Goal: Information Seeking & Learning: Find specific fact

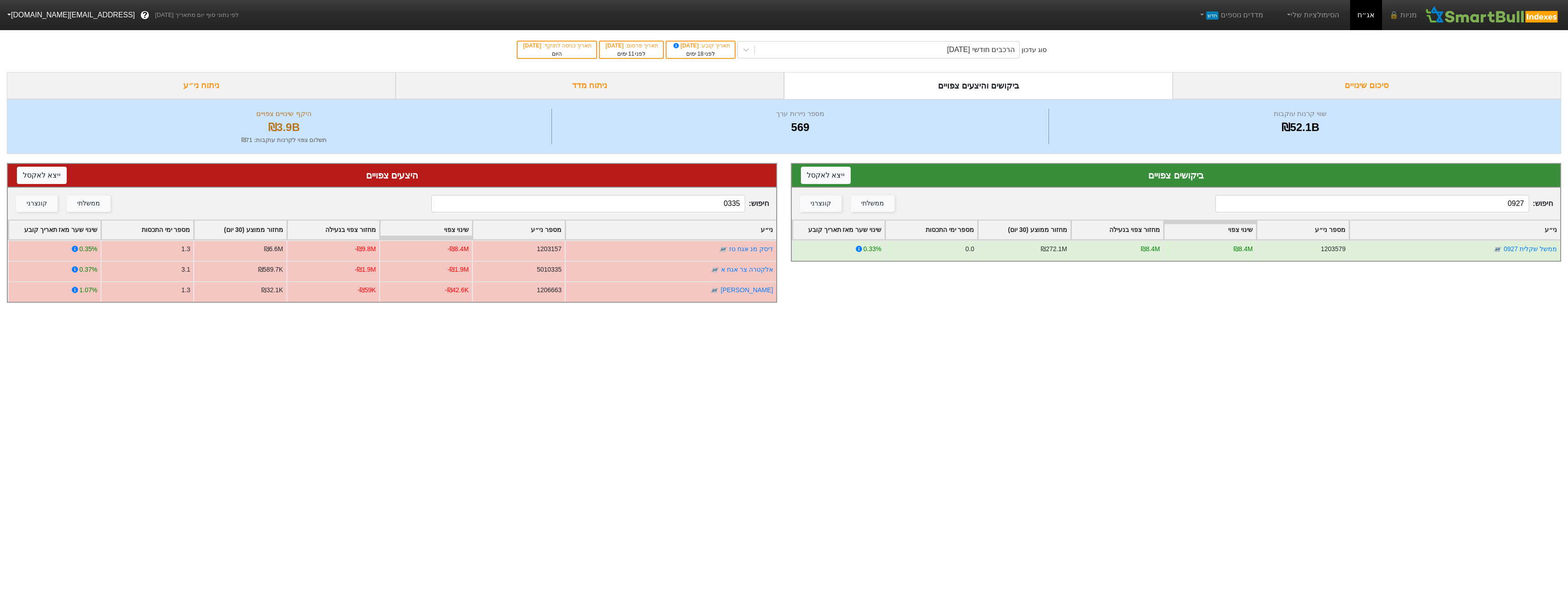
click at [1361, 199] on input "0927" at bounding box center [1371, 203] width 313 height 17
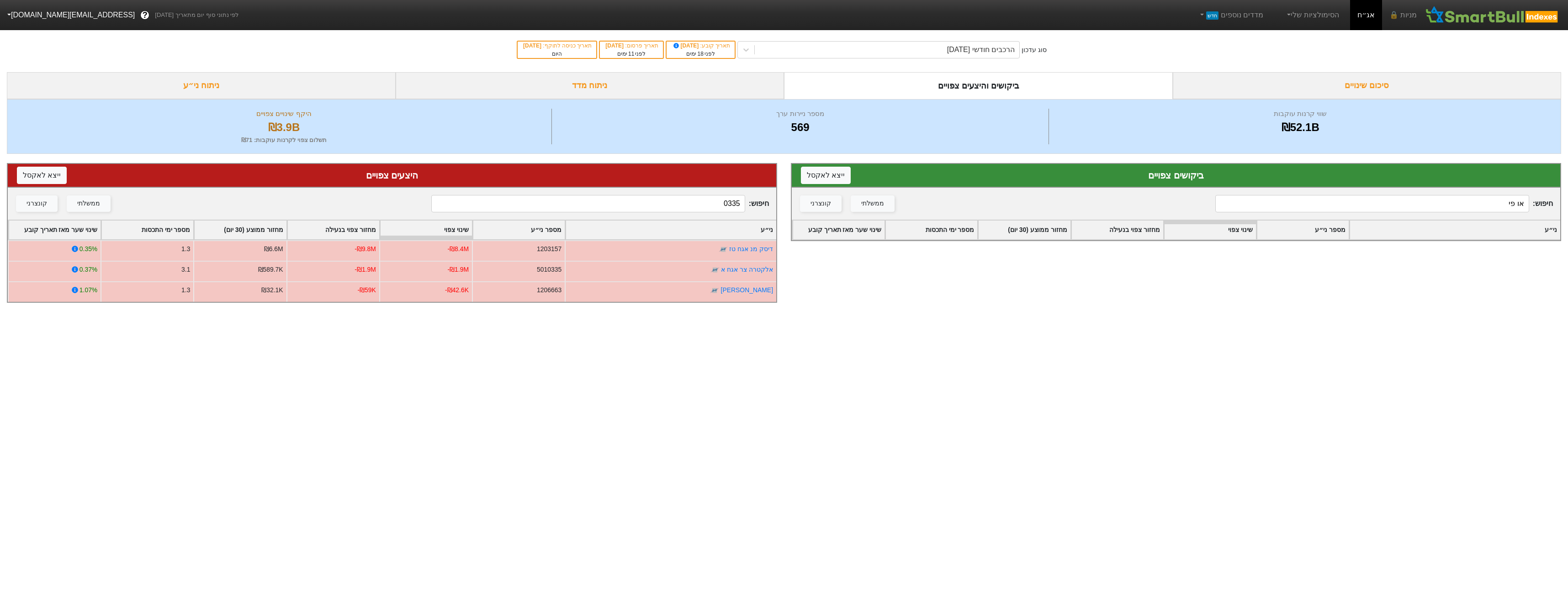
type input "או פי"
click at [672, 215] on div "חיפוש : 0335 ממשלתי קונצרני" at bounding box center [392, 203] width 769 height 32
click at [674, 213] on div "חיפוש : 0335 ממשלתי קונצרני" at bounding box center [392, 203] width 769 height 32
click at [676, 212] on input "0335" at bounding box center [587, 203] width 313 height 17
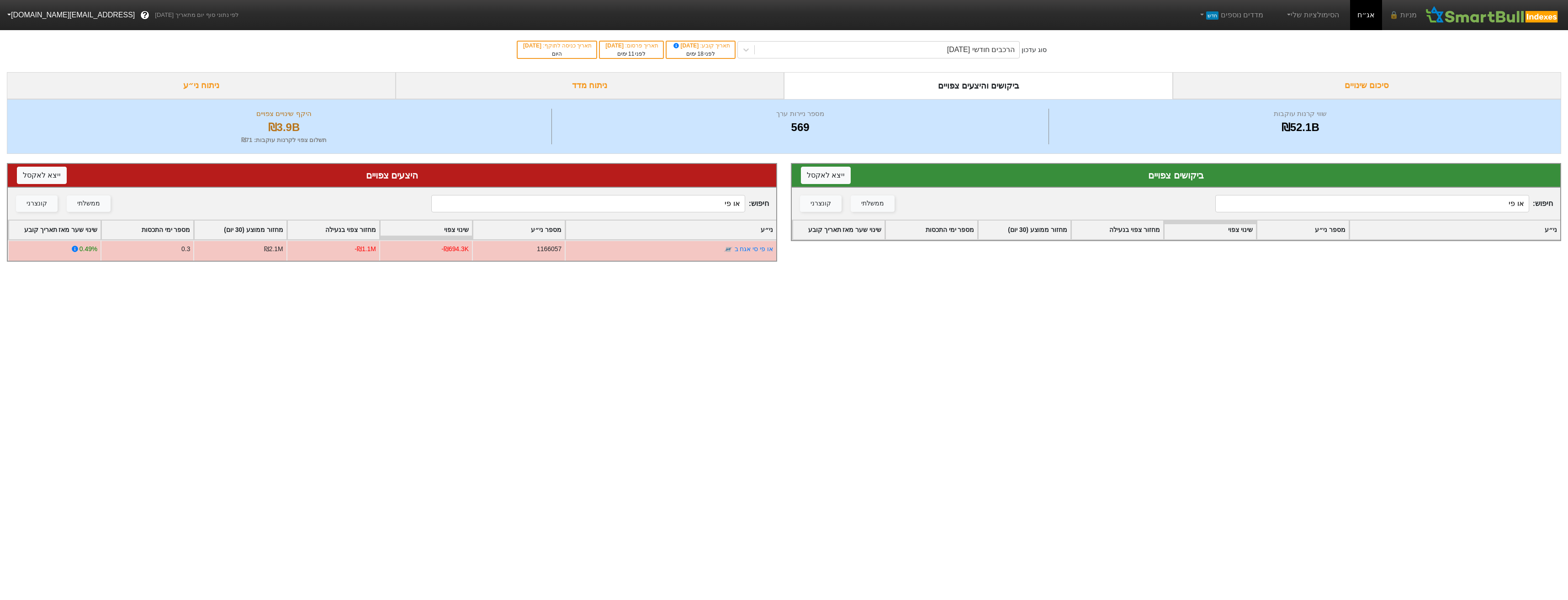
type input "או פי"
click at [870, 56] on div "הרכבים חודשי [DATE]" at bounding box center [887, 50] width 264 height 16
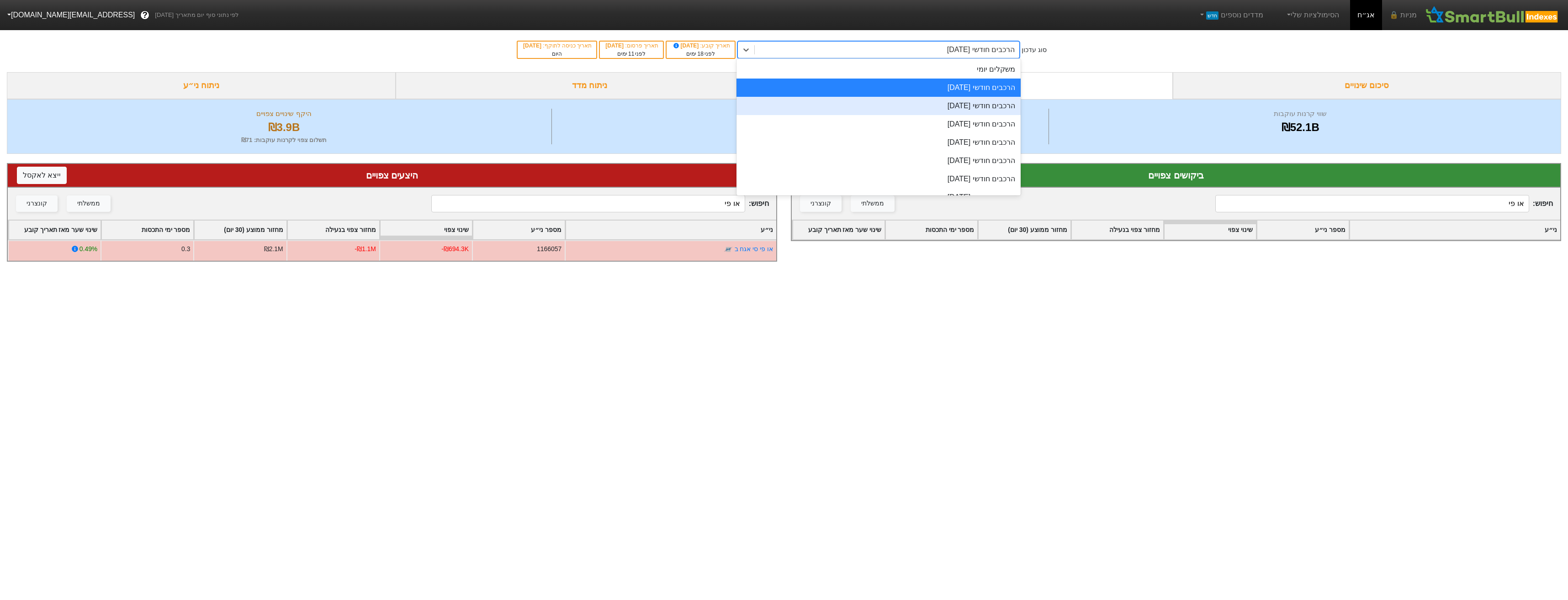
click at [902, 104] on div "הרכבים חודשי [DATE]" at bounding box center [878, 106] width 284 height 18
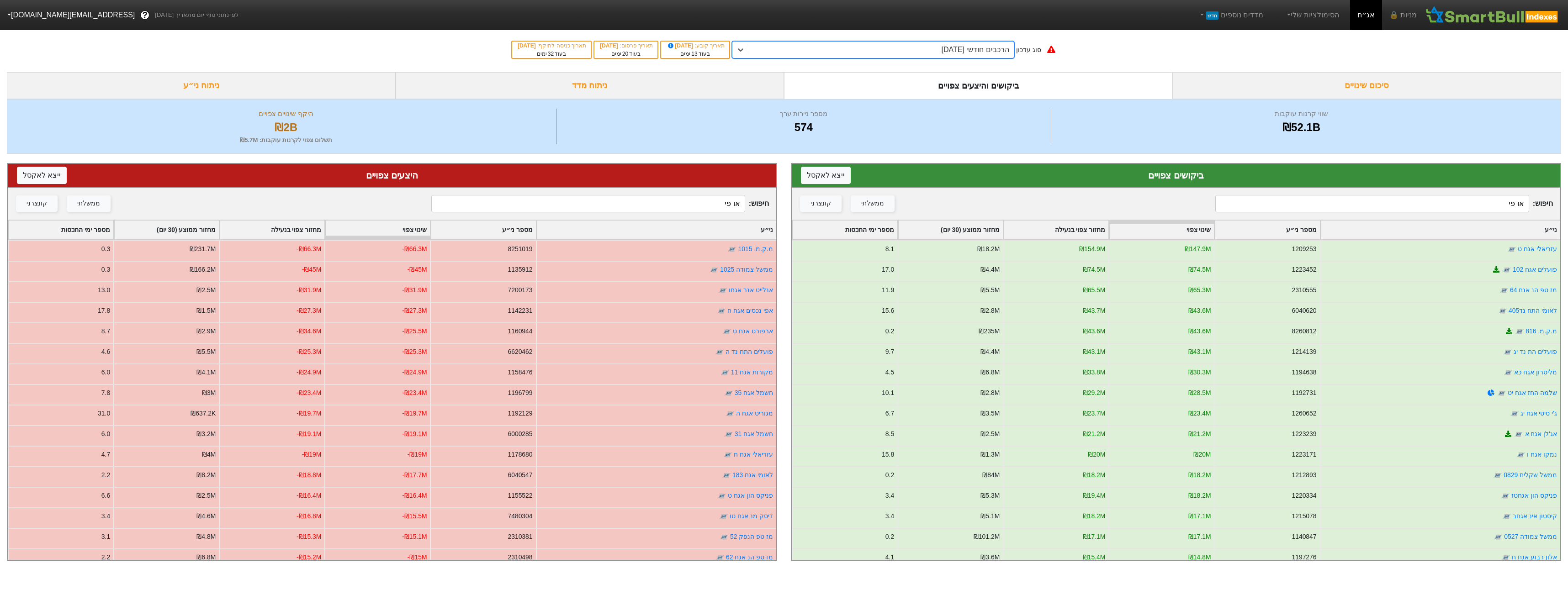
click at [1437, 211] on input "או פי" at bounding box center [1371, 203] width 313 height 17
type input "או פי"
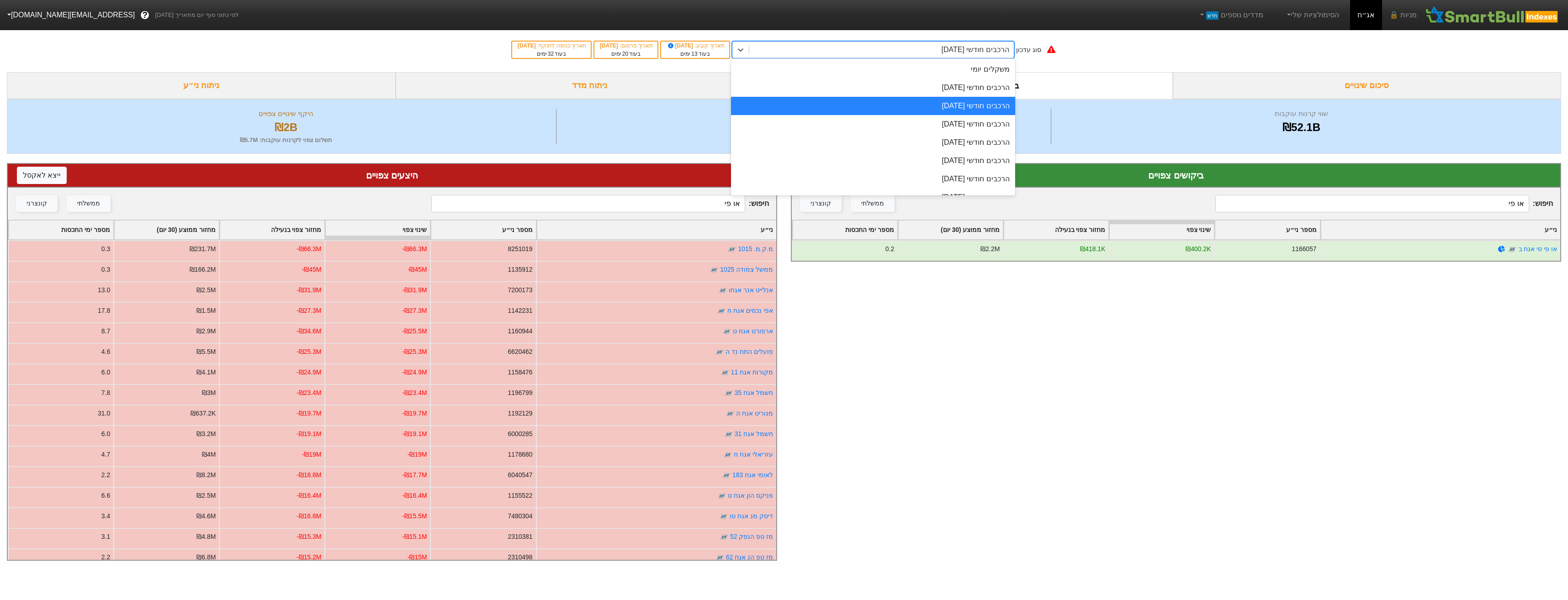
click at [879, 53] on div "הרכבים חודשי [DATE]" at bounding box center [881, 50] width 264 height 16
click at [895, 92] on div "הרכבים חודשי [DATE]" at bounding box center [872, 88] width 284 height 18
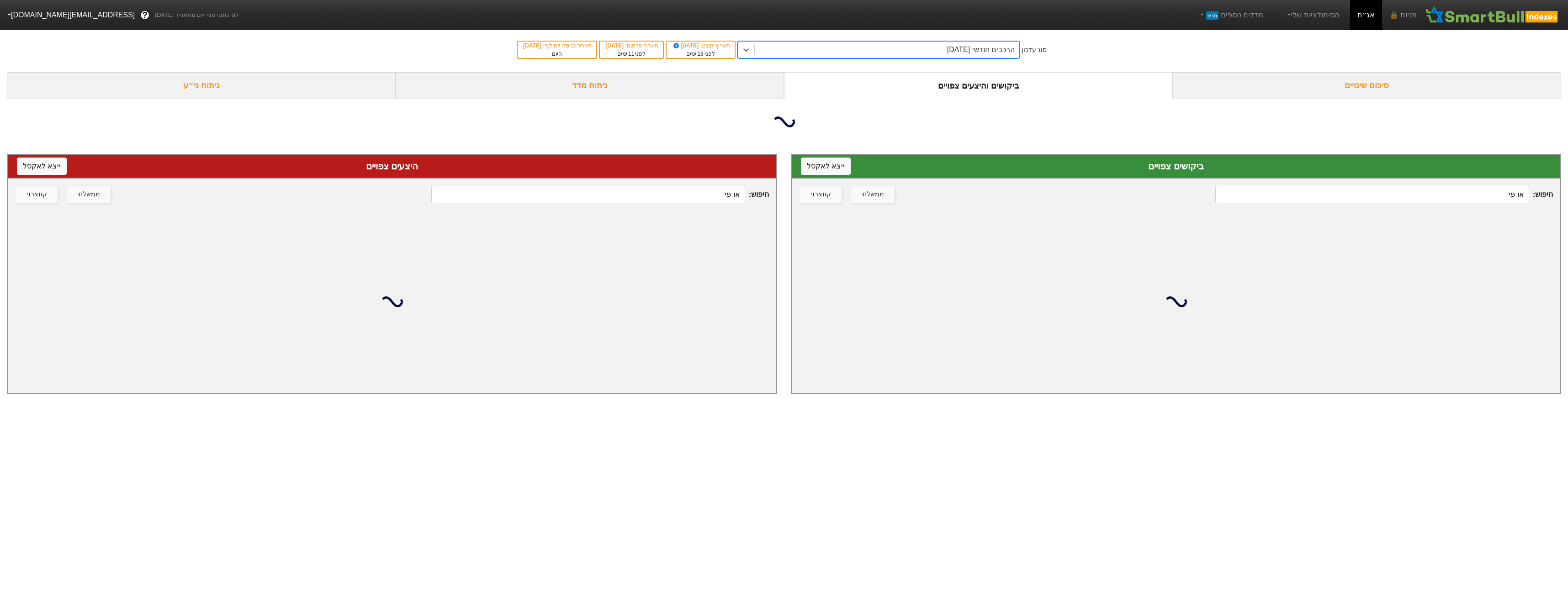
click at [733, 202] on input "או פי" at bounding box center [587, 194] width 313 height 17
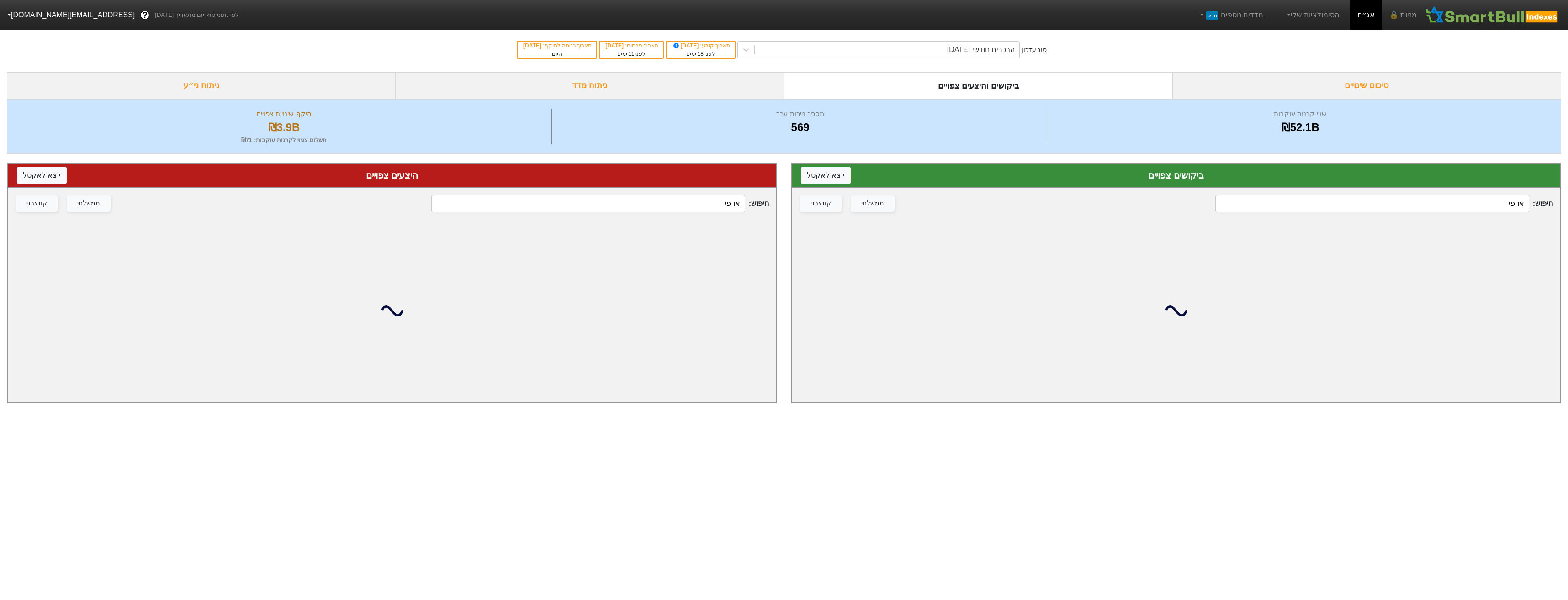
click at [733, 202] on input "או פי" at bounding box center [587, 203] width 313 height 17
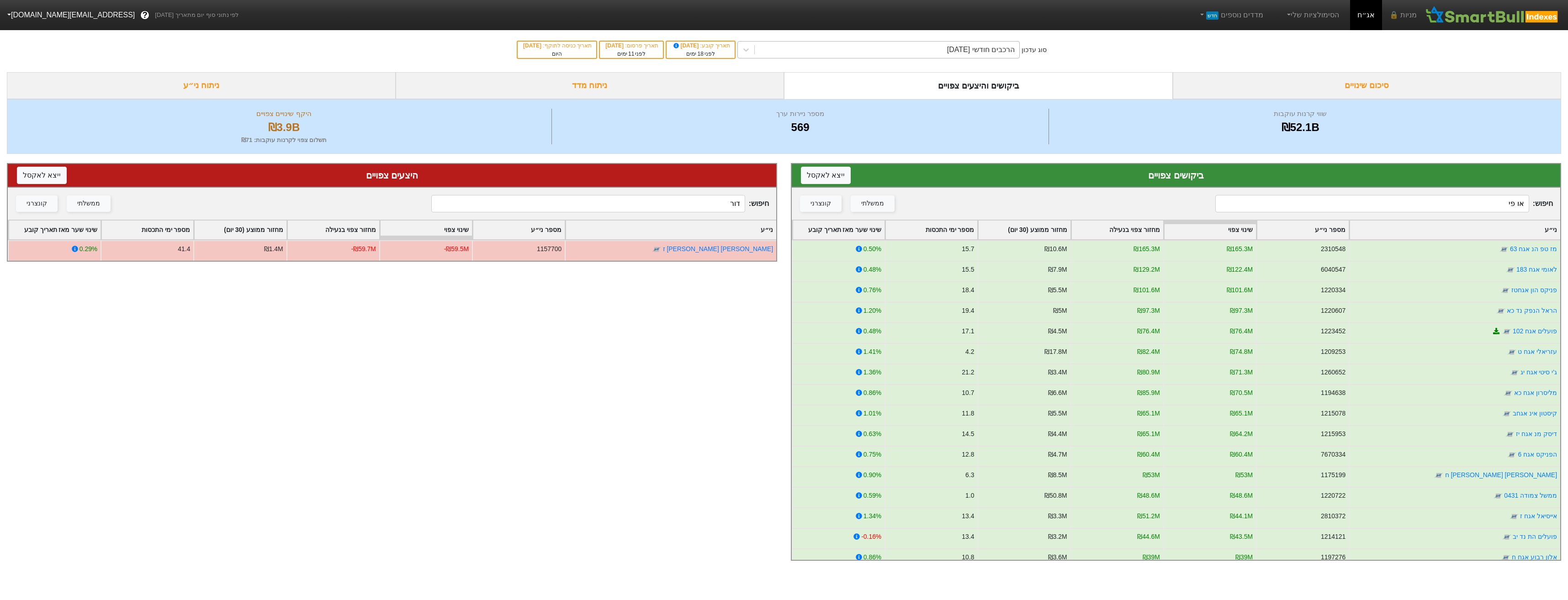
click at [930, 52] on div "הרכבים חודשי [DATE]" at bounding box center [887, 50] width 264 height 16
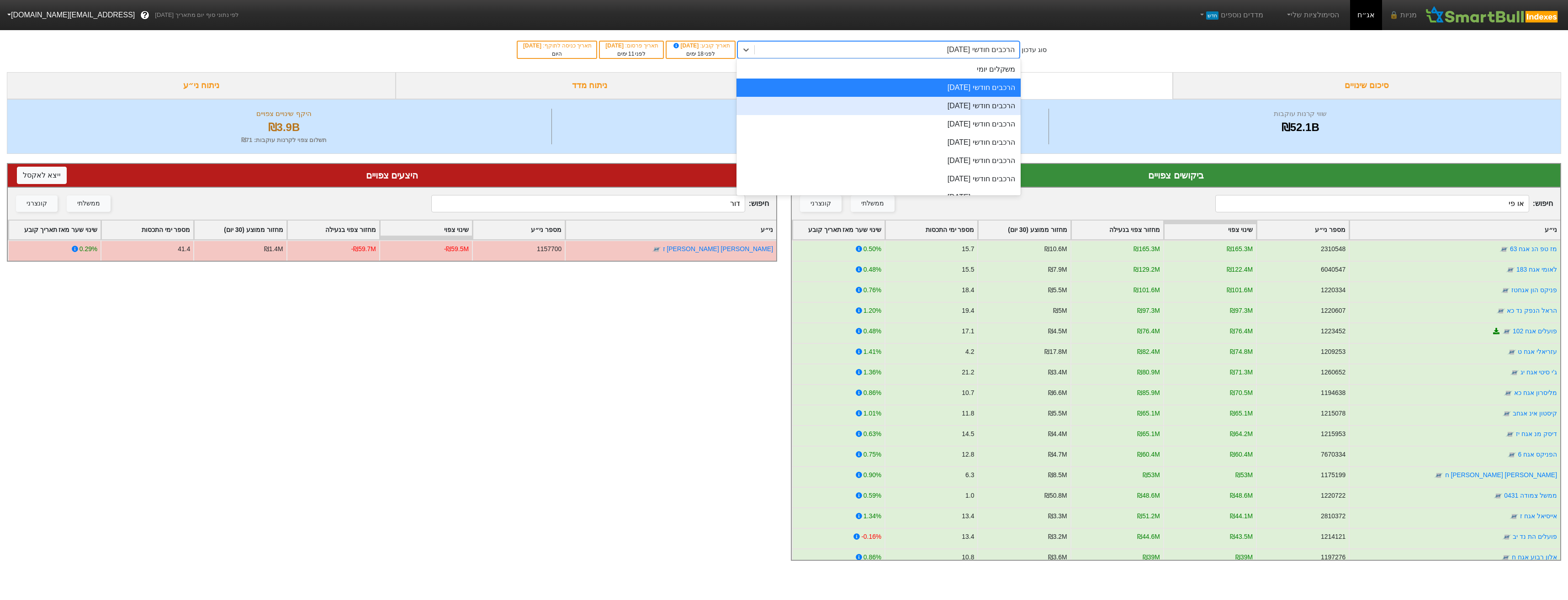
click at [941, 101] on div "הרכבים חודשי [DATE]" at bounding box center [878, 106] width 284 height 18
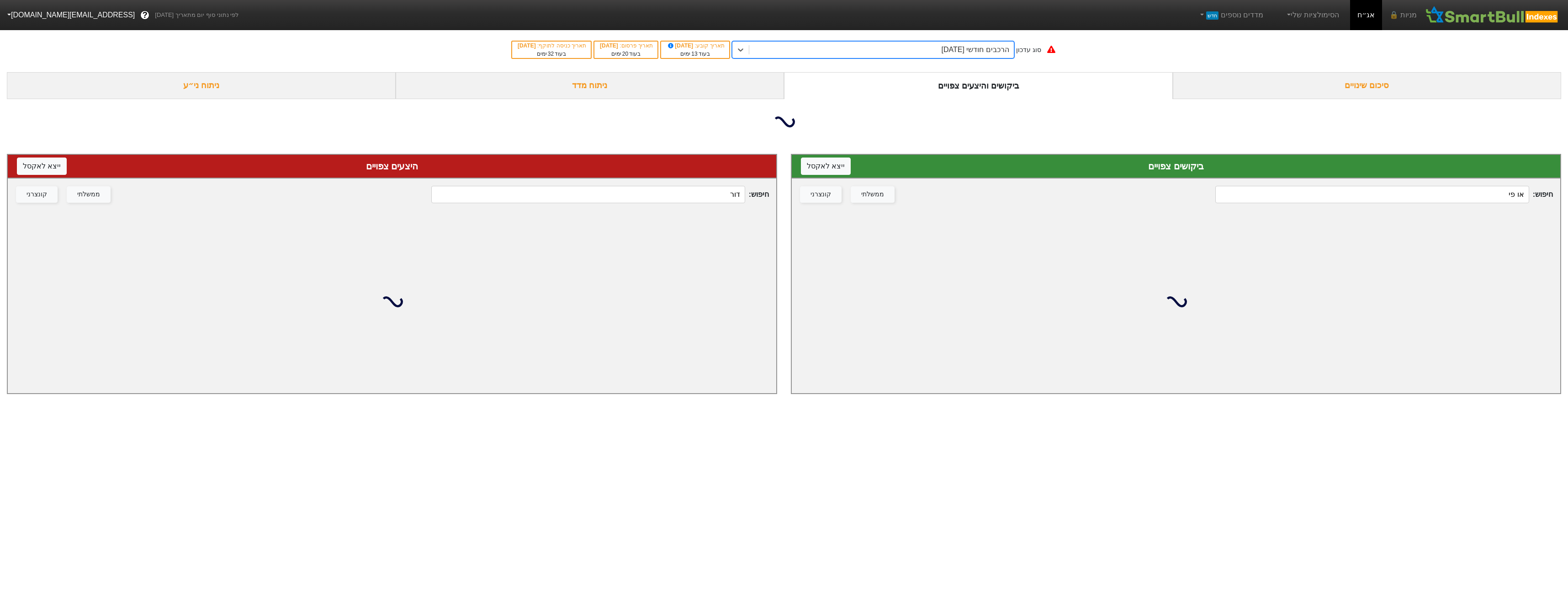
click at [732, 194] on div "חיפוש : [PERSON_NAME] ממשלתי קונצרני" at bounding box center [392, 194] width 769 height 32
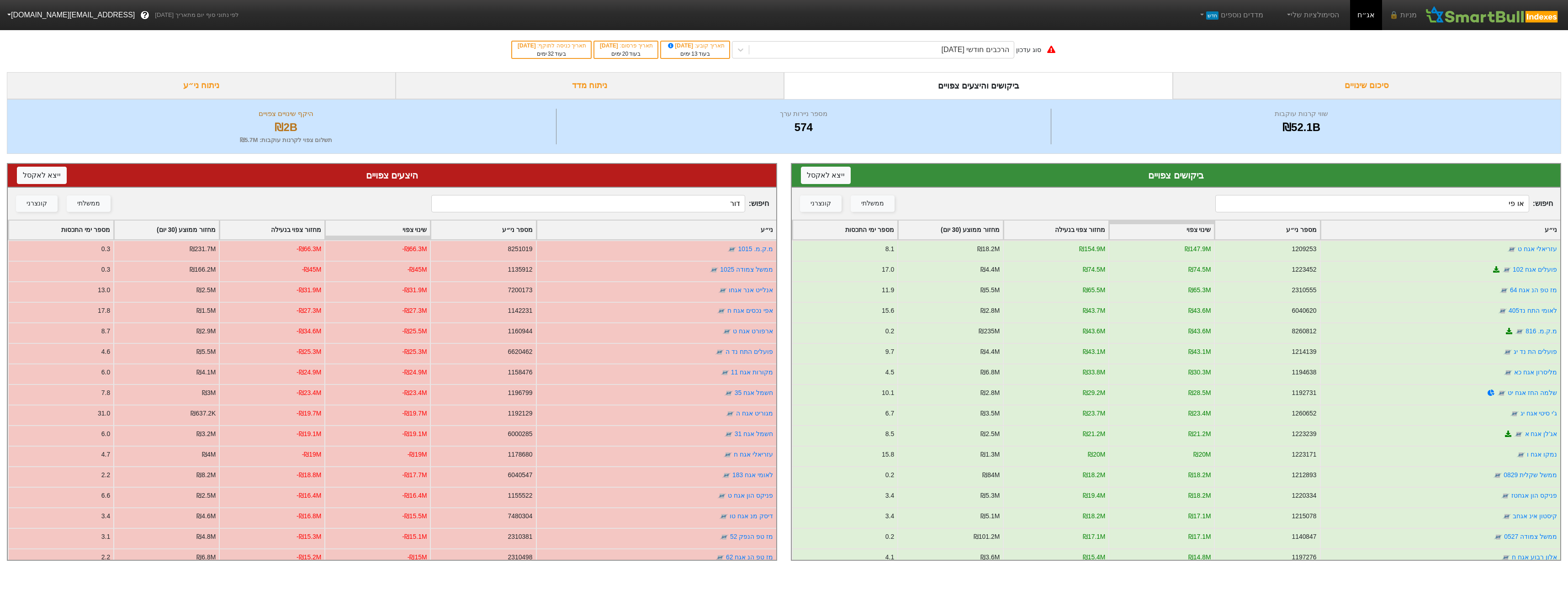
click at [696, 203] on input "דור" at bounding box center [587, 203] width 313 height 17
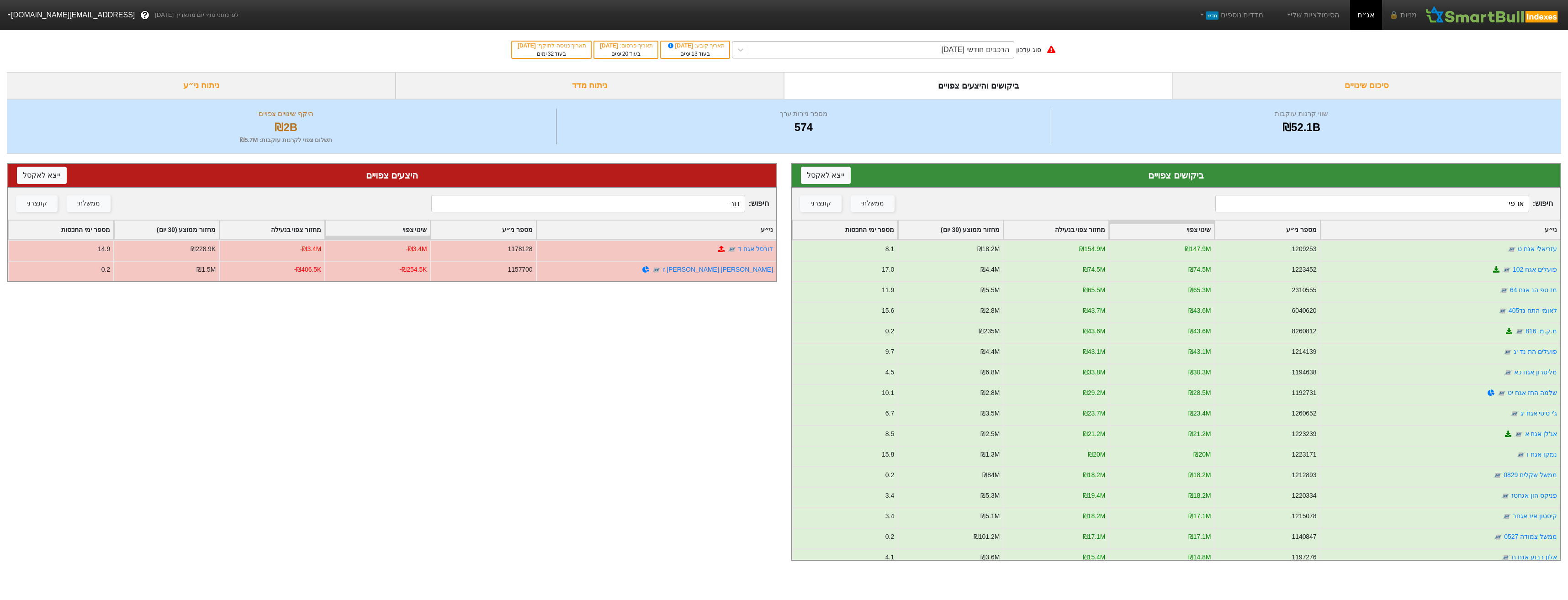
click at [926, 54] on div "הרכבים חודשי [DATE]" at bounding box center [881, 50] width 264 height 16
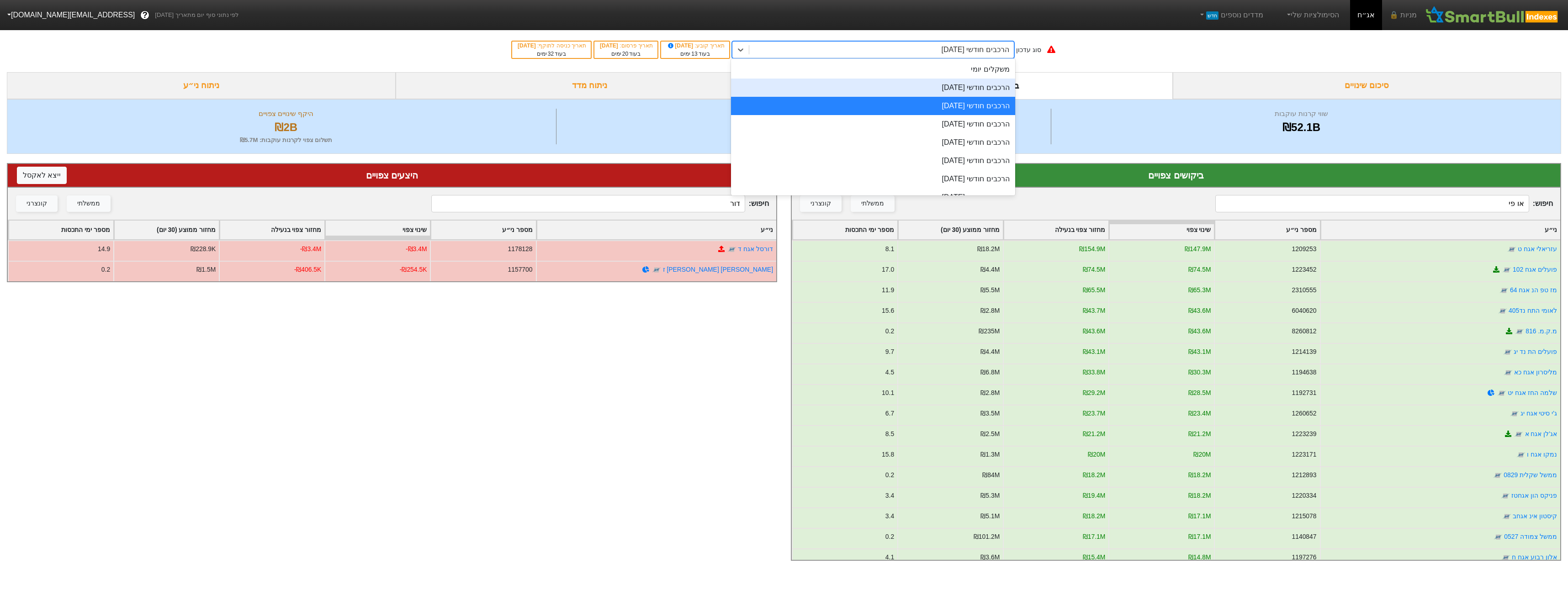
click at [926, 85] on div "הרכבים חודשי [DATE]" at bounding box center [872, 88] width 284 height 18
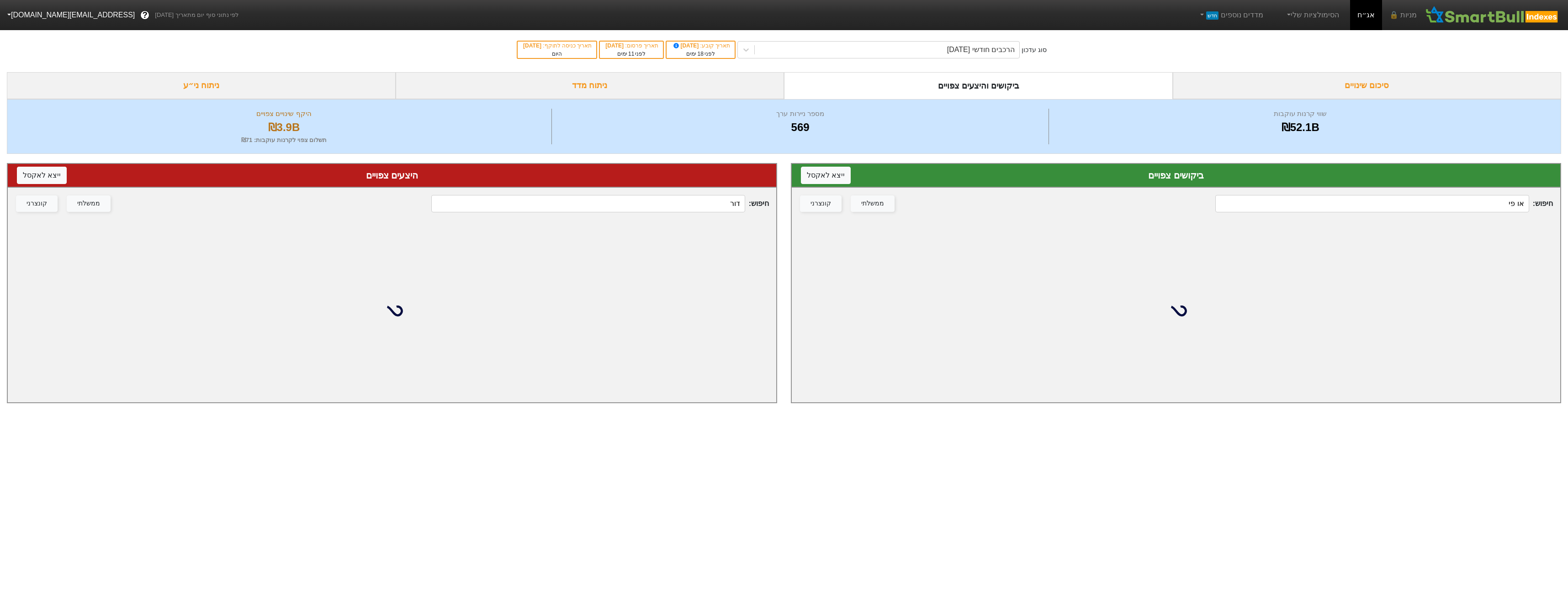
click at [687, 200] on input "דור" at bounding box center [587, 203] width 313 height 17
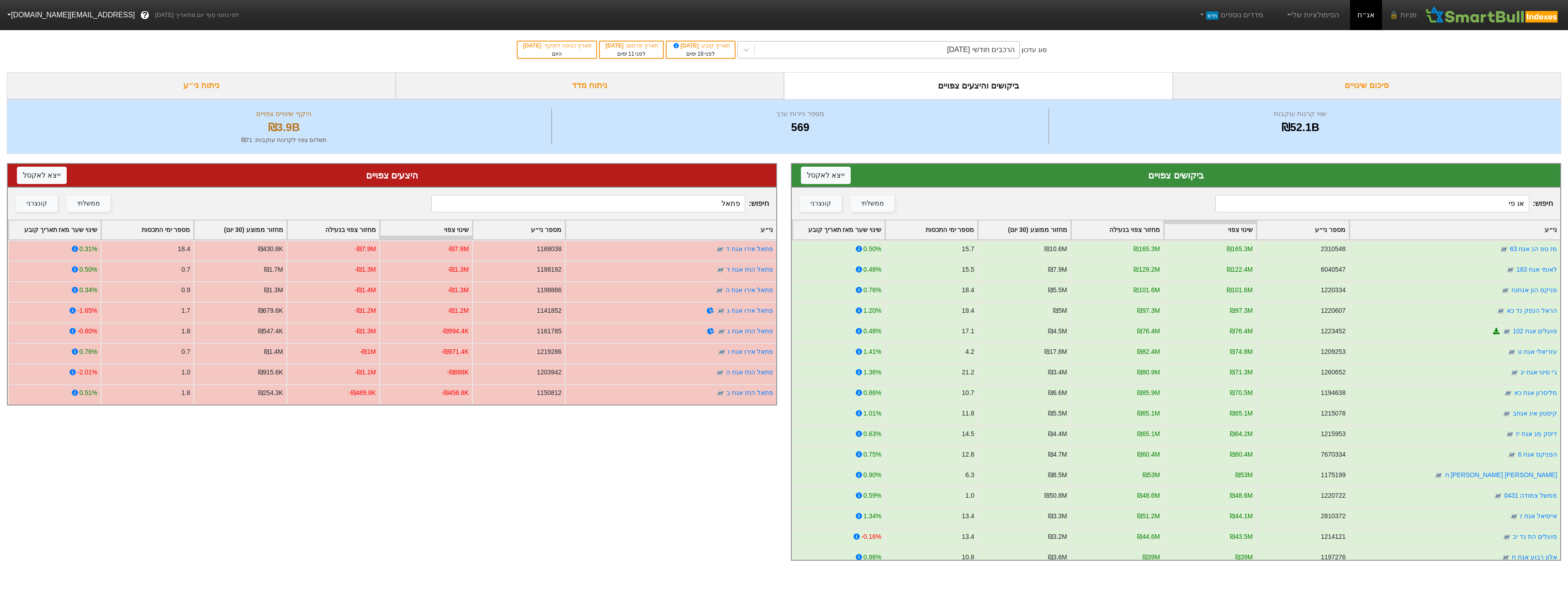
click at [1002, 48] on div "הרכבים חודשי [DATE]" at bounding box center [981, 50] width 68 height 11
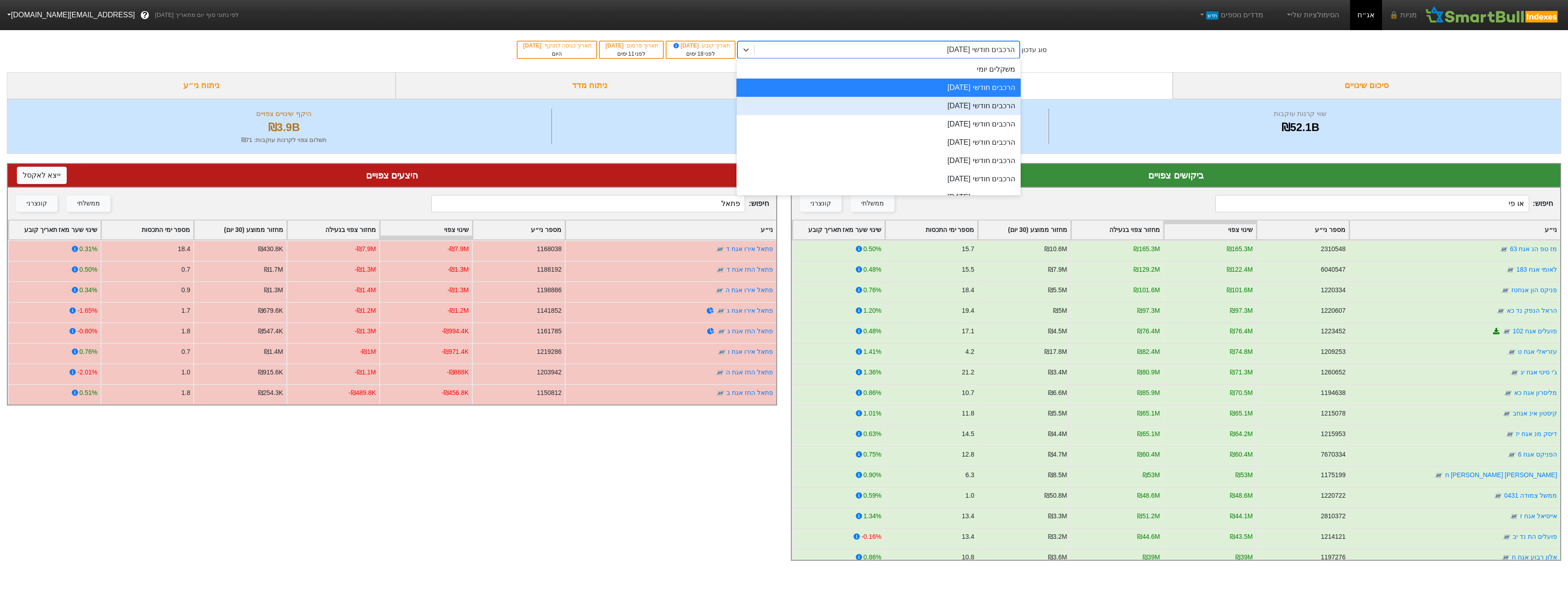
click at [998, 97] on div "הרכבים חודשי [DATE]" at bounding box center [878, 106] width 284 height 18
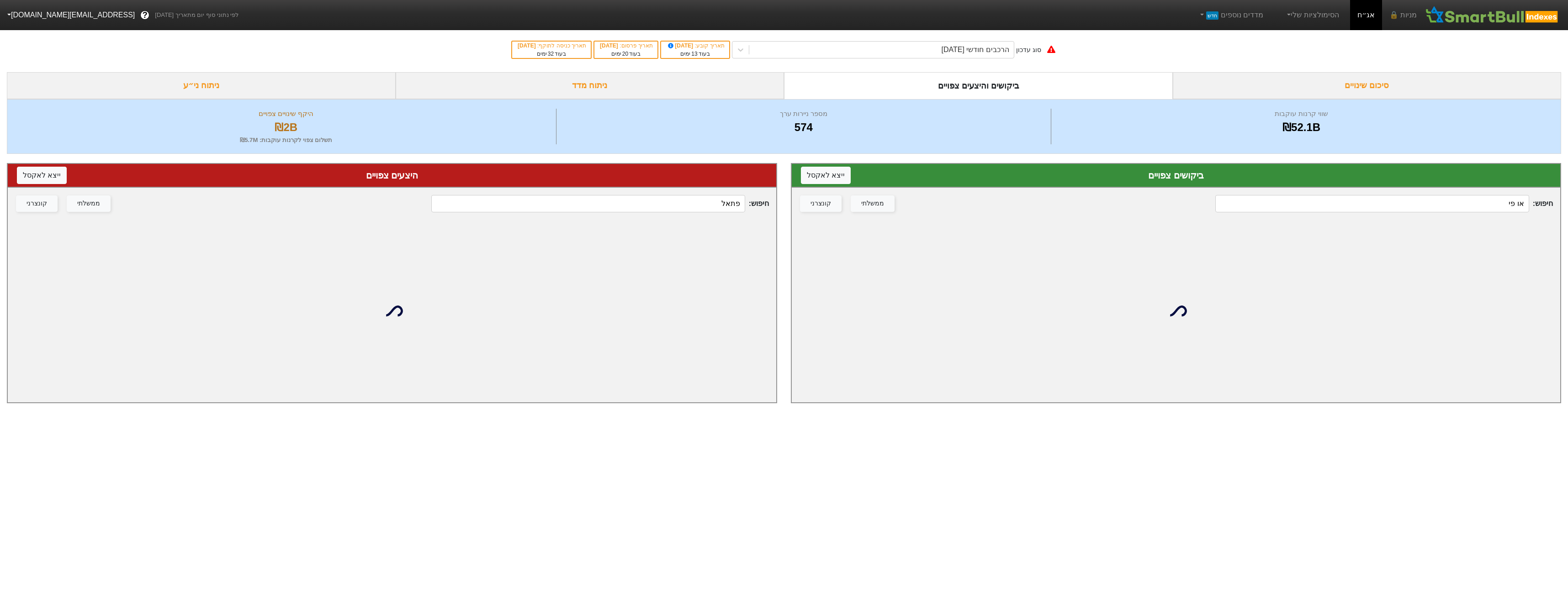
click at [716, 198] on input "פתאל" at bounding box center [587, 203] width 313 height 17
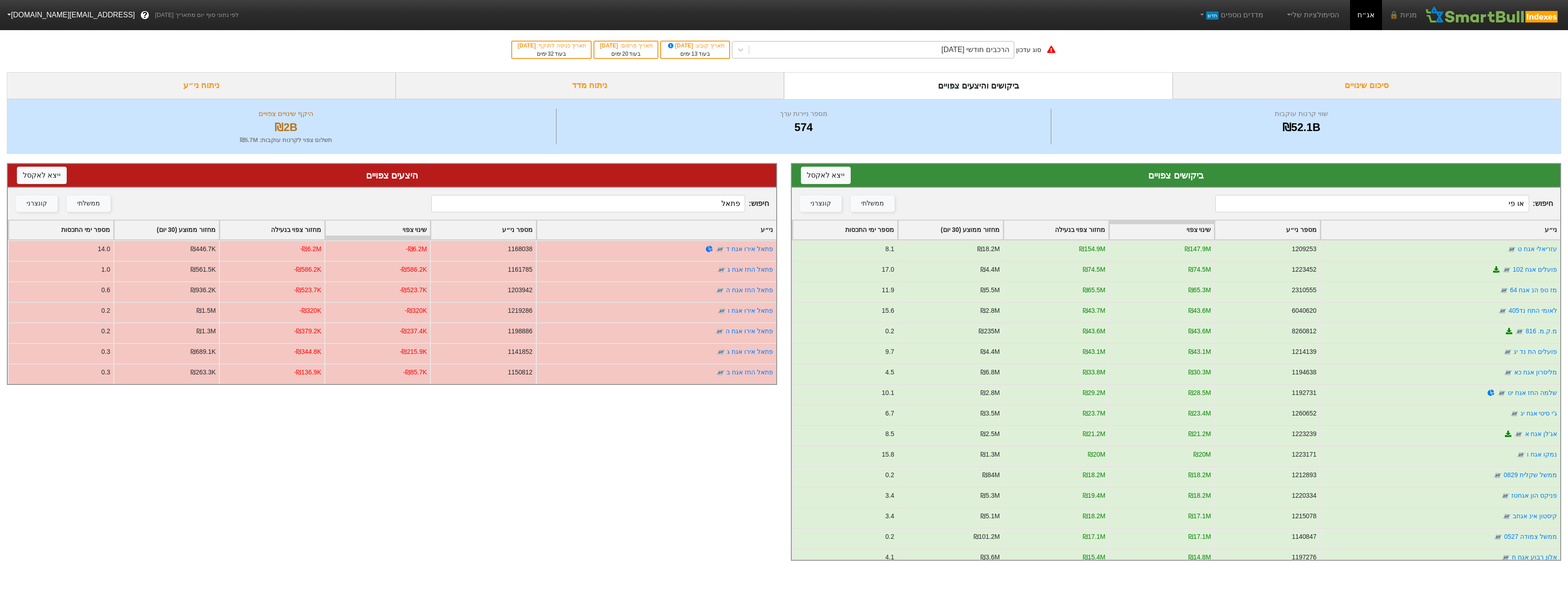
click at [932, 51] on div "הרכבים חודשי [DATE]" at bounding box center [881, 50] width 264 height 16
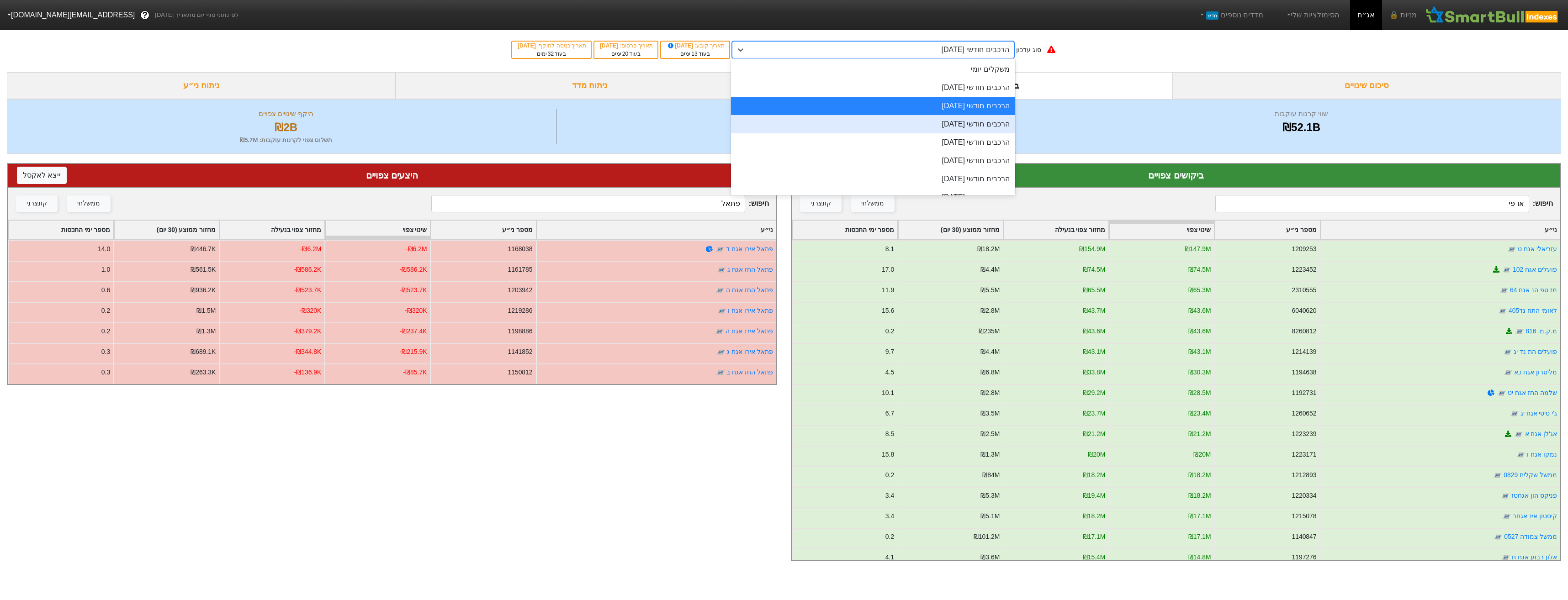
click at [935, 128] on div "הרכבים חודשי [DATE]" at bounding box center [872, 125] width 284 height 18
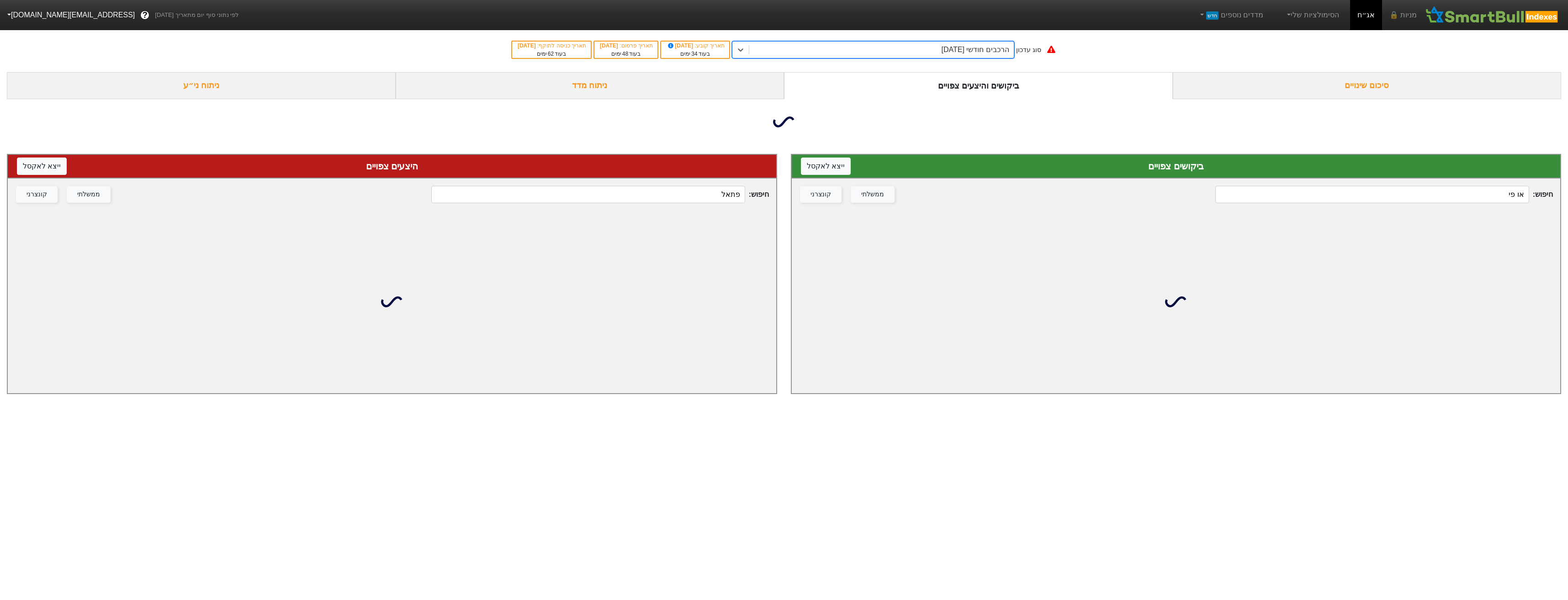
click at [672, 179] on div "היצעים צפויים ייצא ל אקסל" at bounding box center [392, 167] width 769 height 23
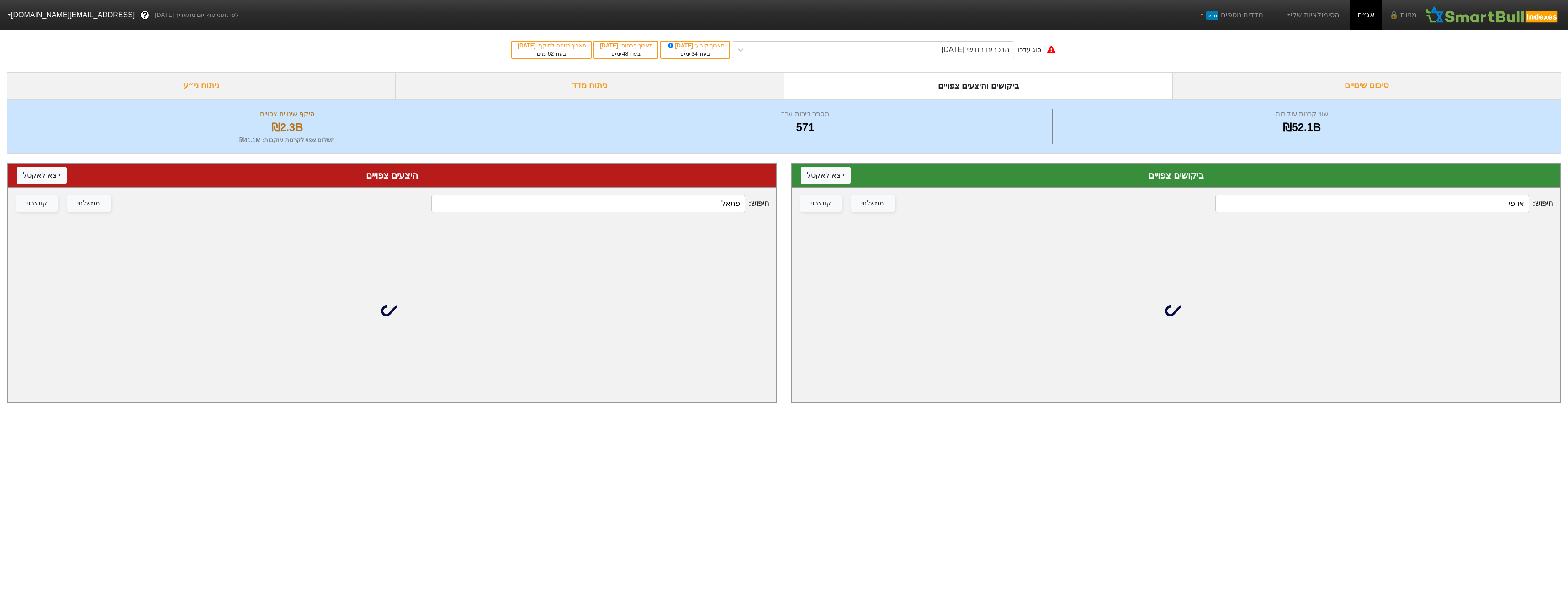
click at [676, 195] on div "חיפוש : פתאל ממשלתי קונצרני" at bounding box center [392, 203] width 769 height 32
drag, startPoint x: 679, startPoint y: 202, endPoint x: 676, endPoint y: 198, distance: 5.0
click at [679, 203] on input "פתאל" at bounding box center [587, 203] width 313 height 17
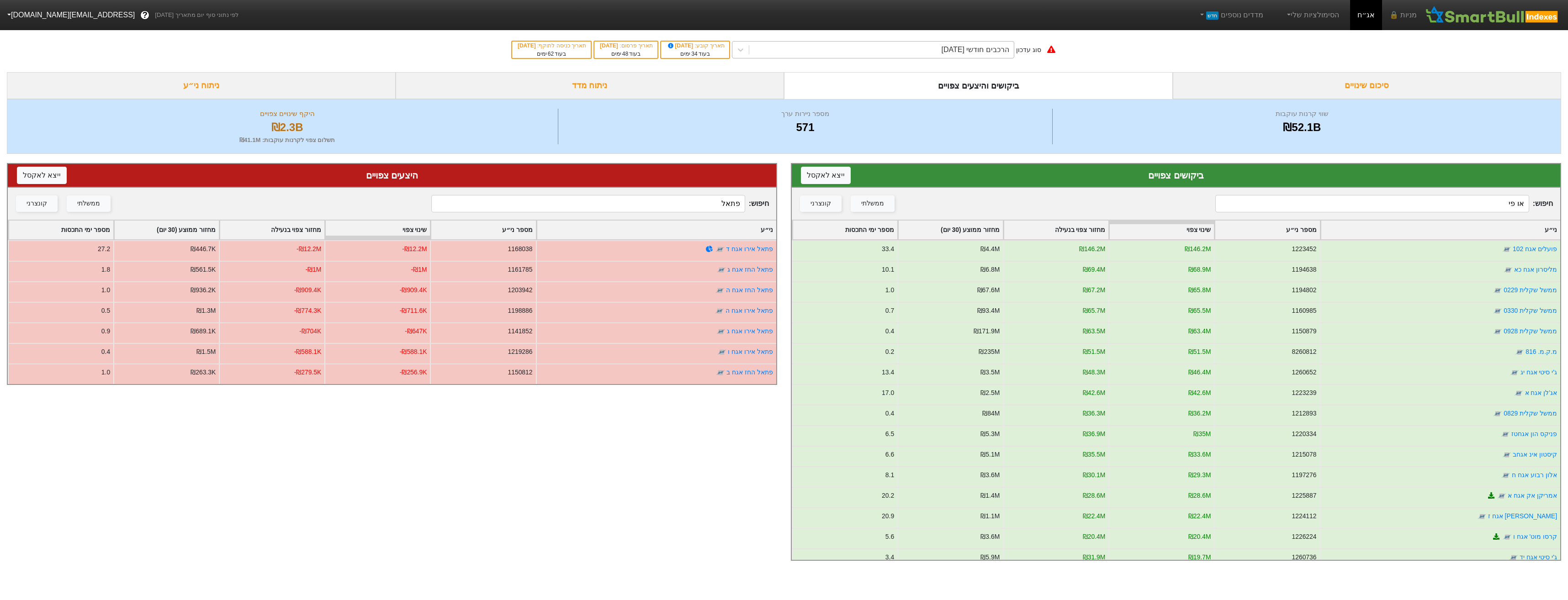
click at [902, 46] on div "הרכבים חודשי [DATE]" at bounding box center [881, 50] width 264 height 16
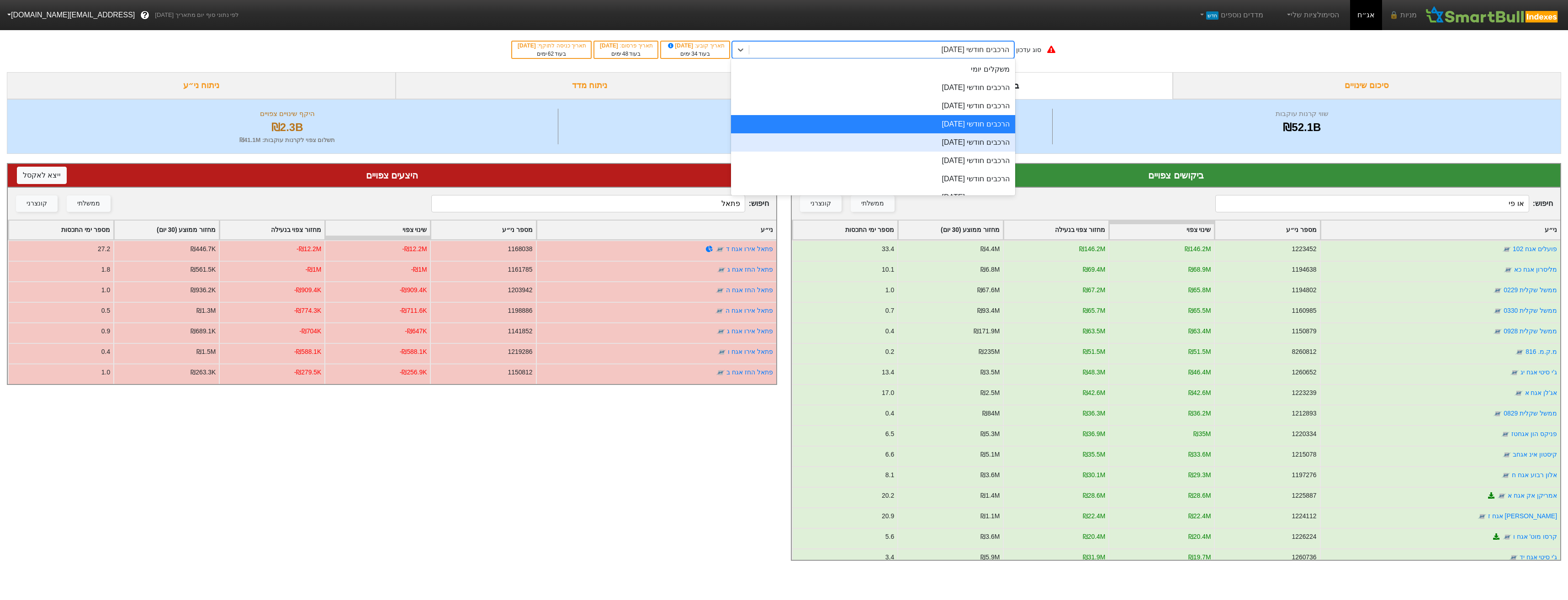
drag, startPoint x: 938, startPoint y: 150, endPoint x: 907, endPoint y: 148, distance: 31.1
click at [938, 150] on div "הרכבים חודשי [DATE]" at bounding box center [872, 143] width 284 height 18
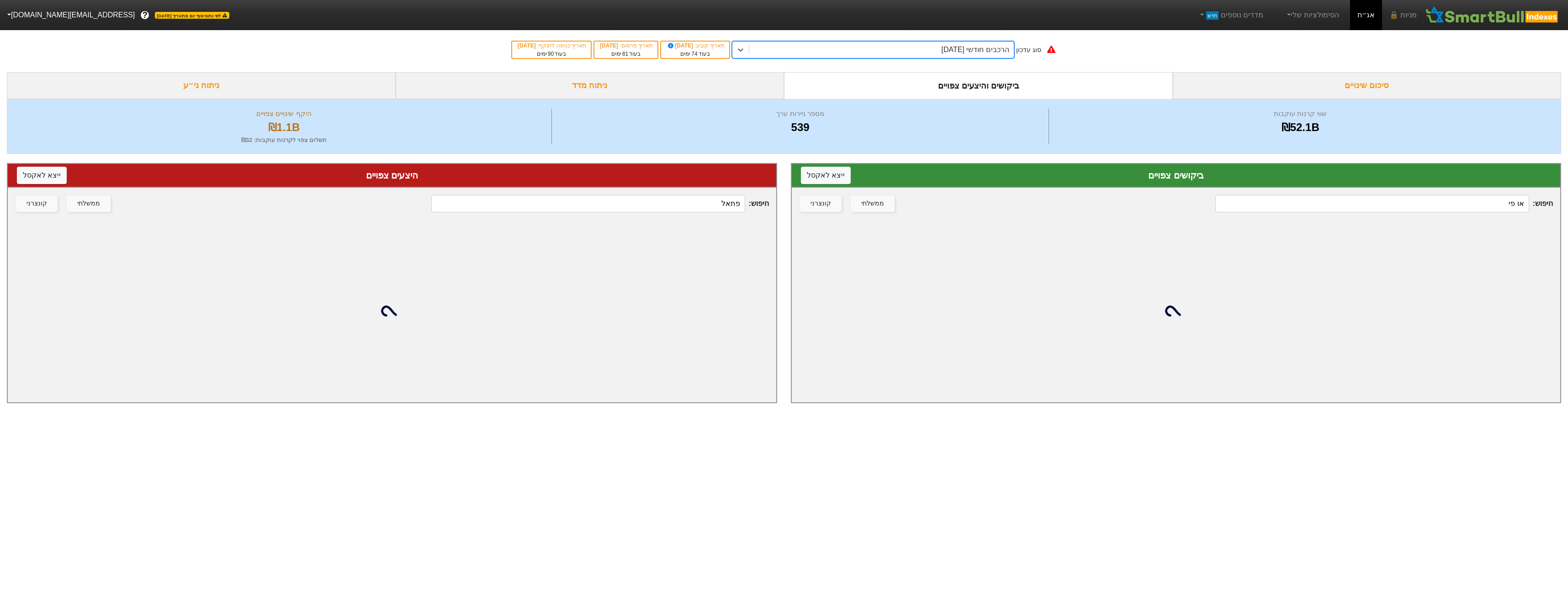
click at [704, 203] on input "פתאל" at bounding box center [587, 203] width 313 height 17
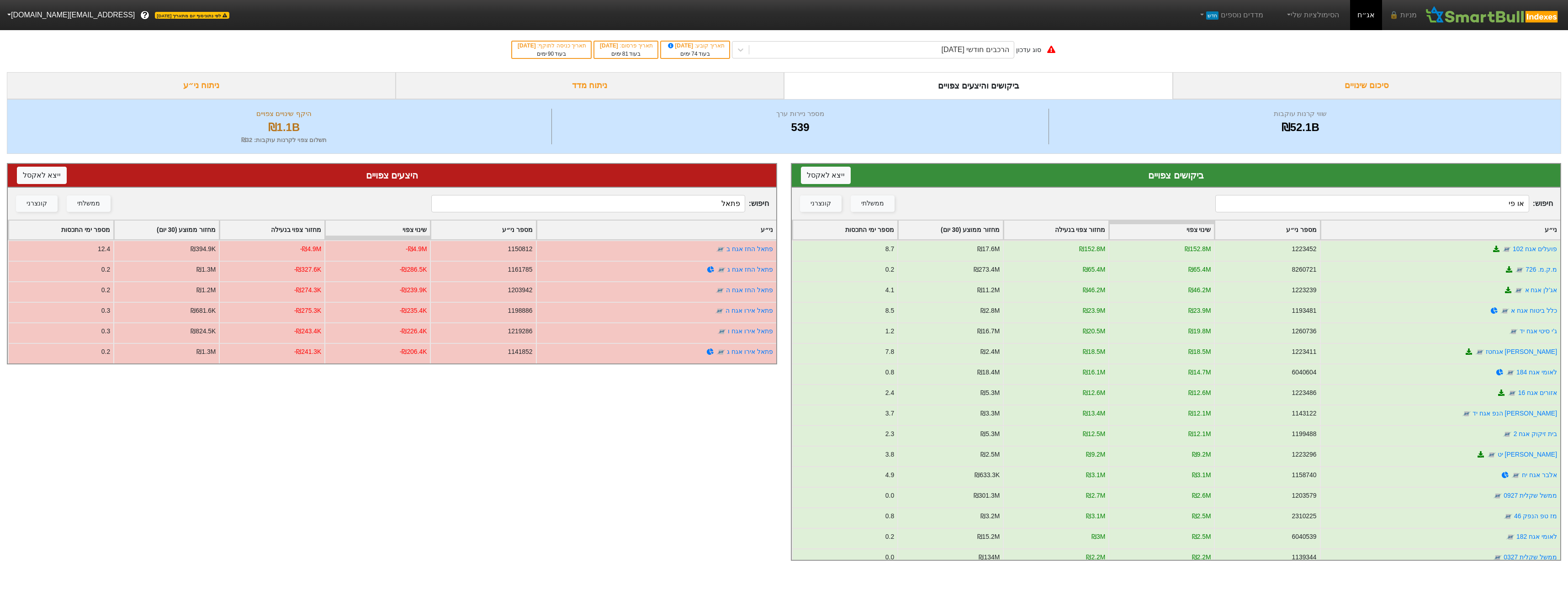
click at [918, 63] on div "סוג עדכון הרכבים חודשי [DATE] תאריך קובע : [DATE] בעוד 74 ימים תאריך פרסום : [D…" at bounding box center [784, 50] width 1568 height 45
click at [919, 48] on div "הרכבים חודשי [DATE]" at bounding box center [881, 50] width 264 height 16
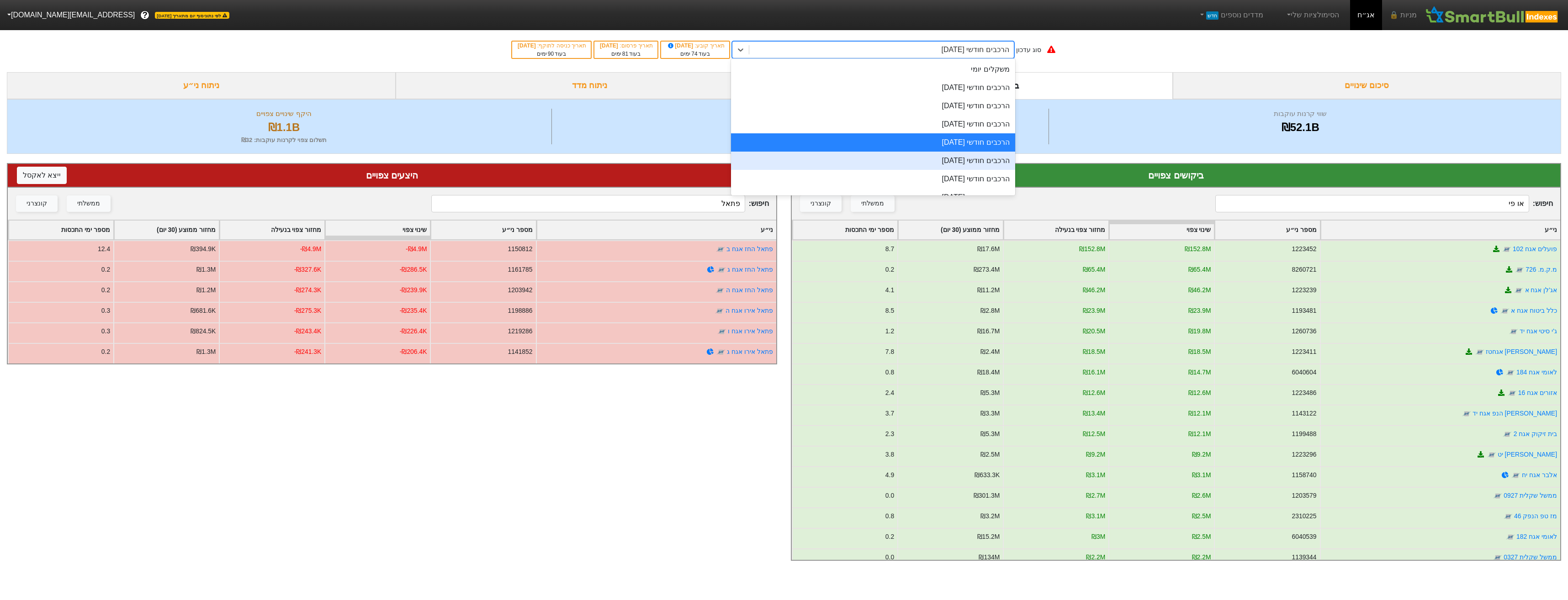
click at [934, 162] on div "הרכבים חודשי [DATE]" at bounding box center [872, 161] width 284 height 18
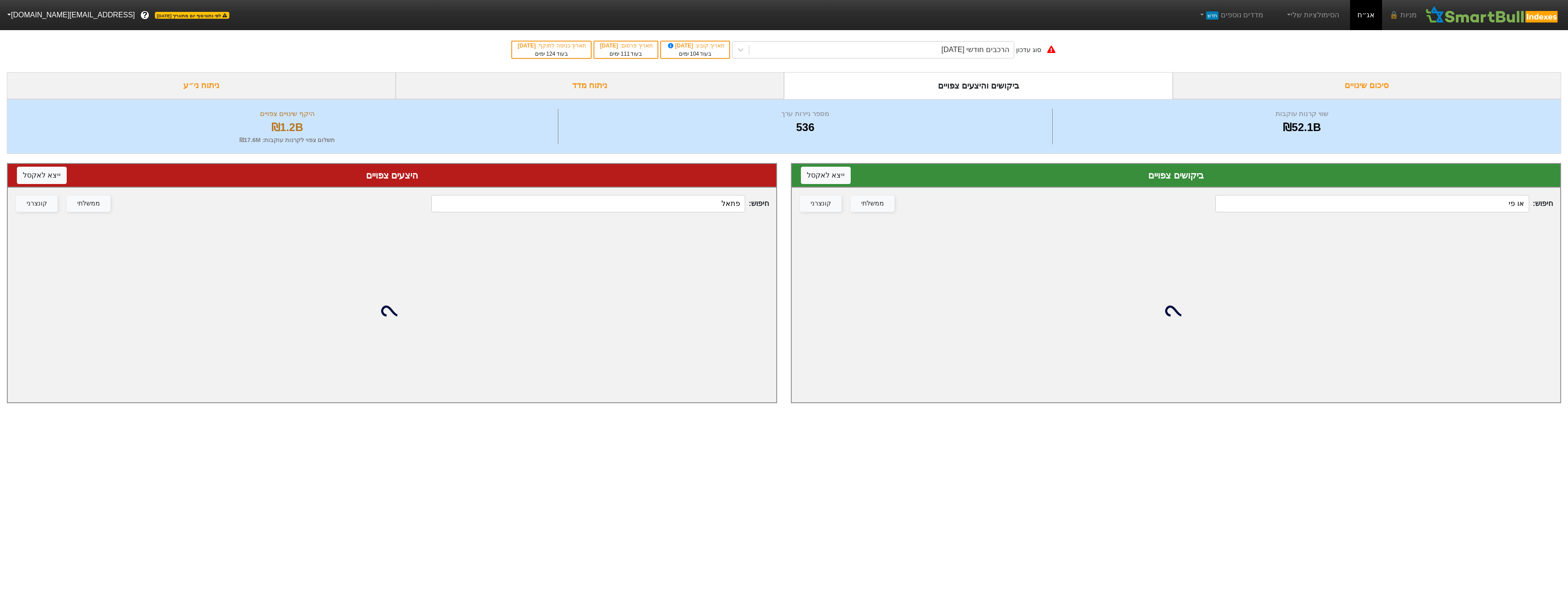
click at [662, 201] on input "פתאל" at bounding box center [587, 203] width 313 height 17
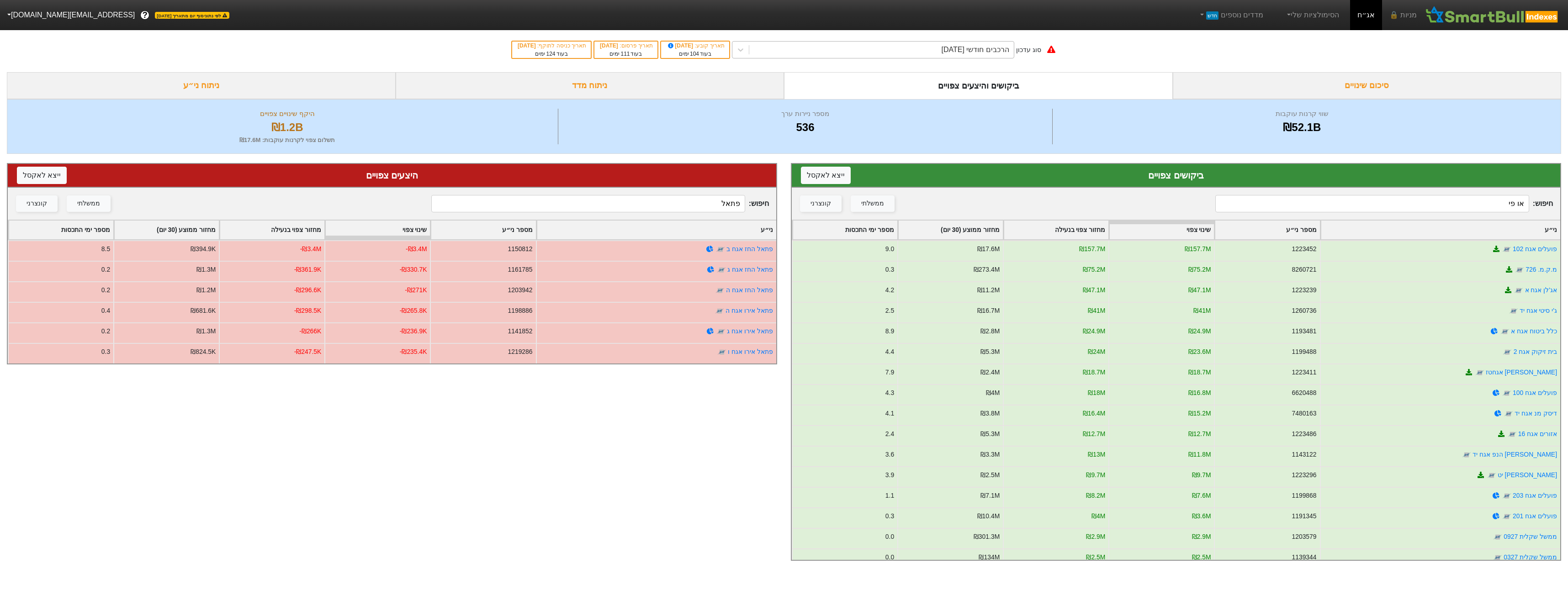
click at [932, 46] on div "הרכבים חודשי [DATE]" at bounding box center [881, 50] width 264 height 16
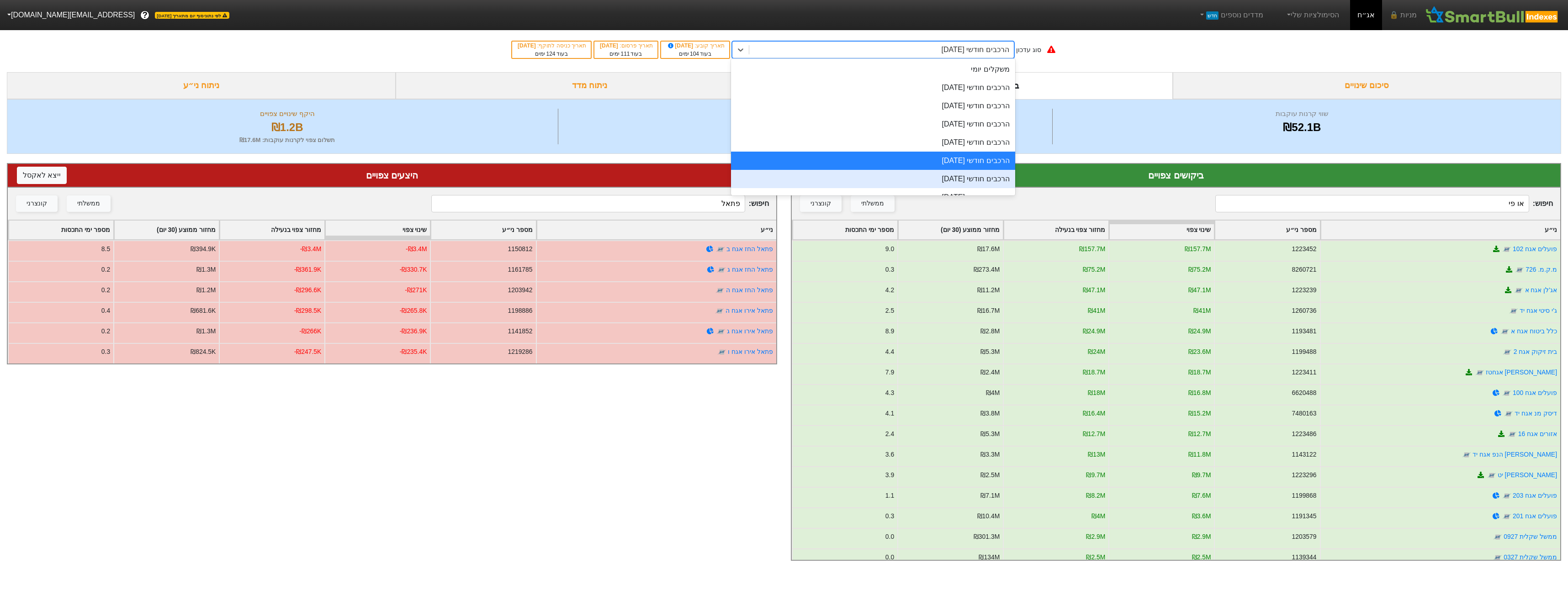
click at [918, 180] on div "הרכבים חודשי [DATE]" at bounding box center [872, 179] width 284 height 18
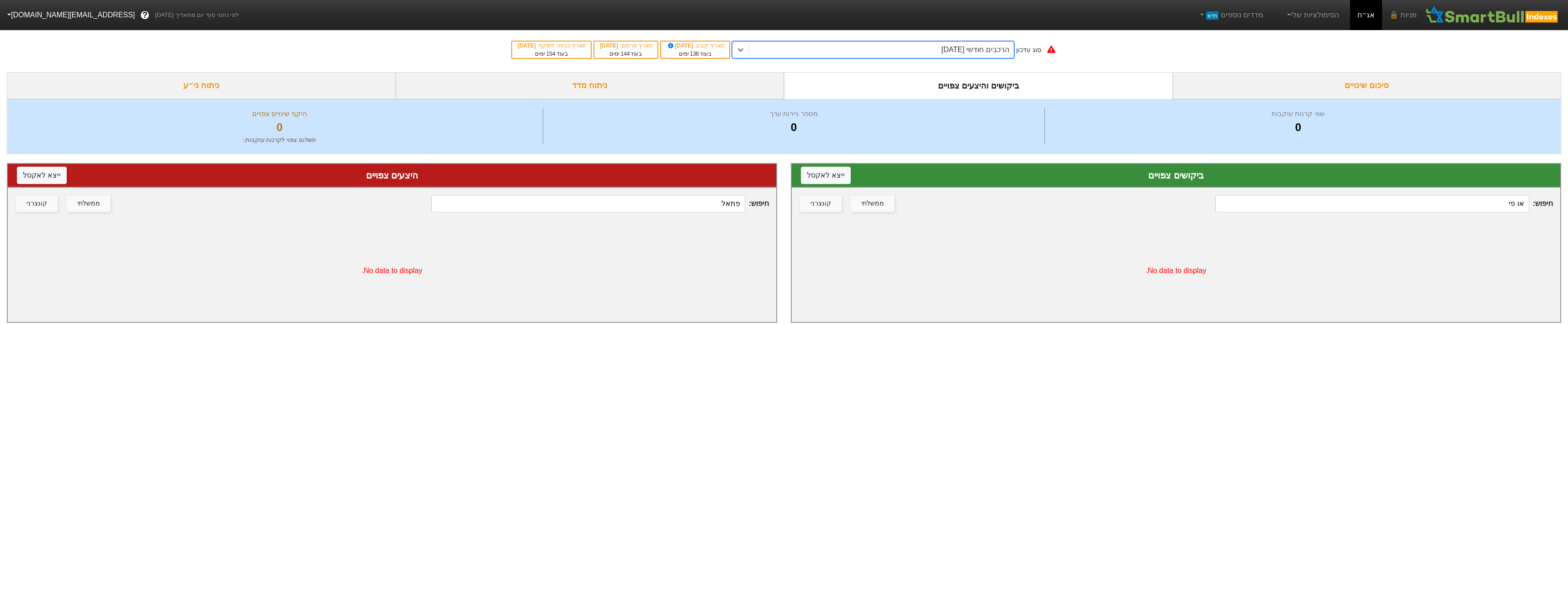
click at [675, 209] on input "פתאל" at bounding box center [587, 203] width 313 height 17
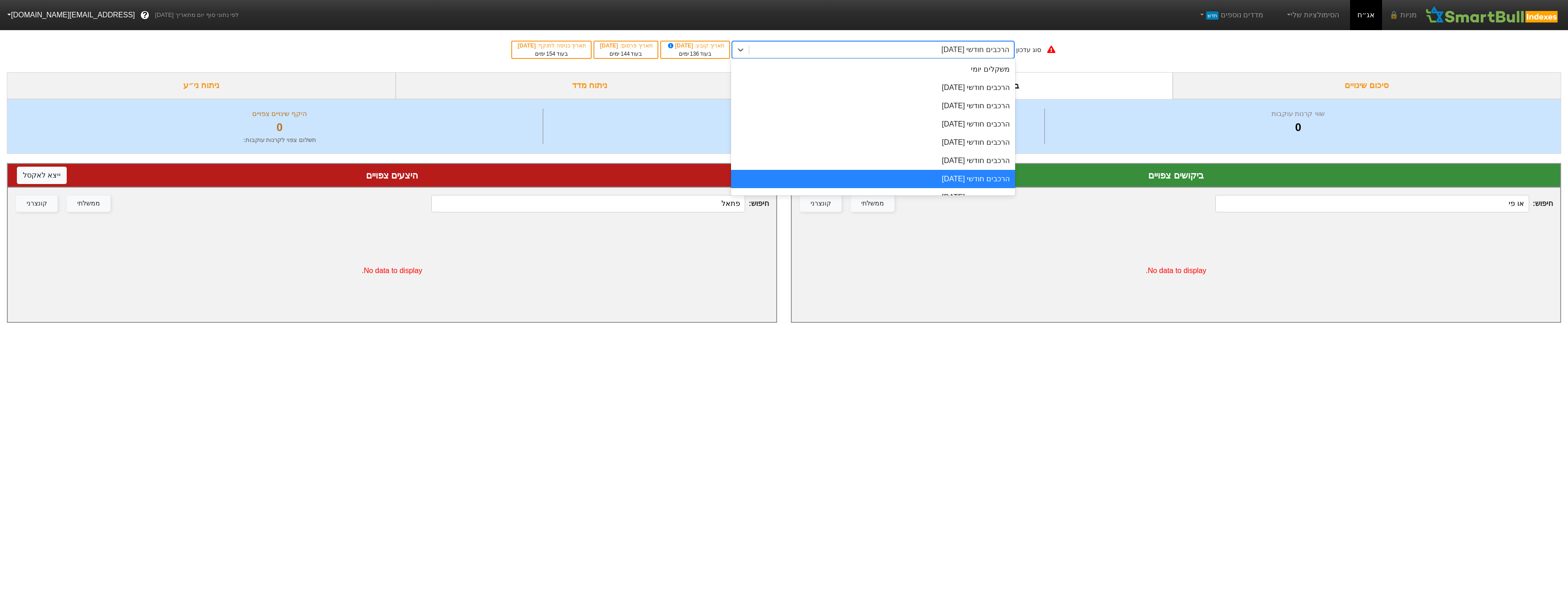
click at [942, 55] on div "הרכבים חודשי [DATE]" at bounding box center [975, 50] width 68 height 11
click at [965, 100] on div "הרכבים חודשי [DATE]" at bounding box center [872, 106] width 284 height 18
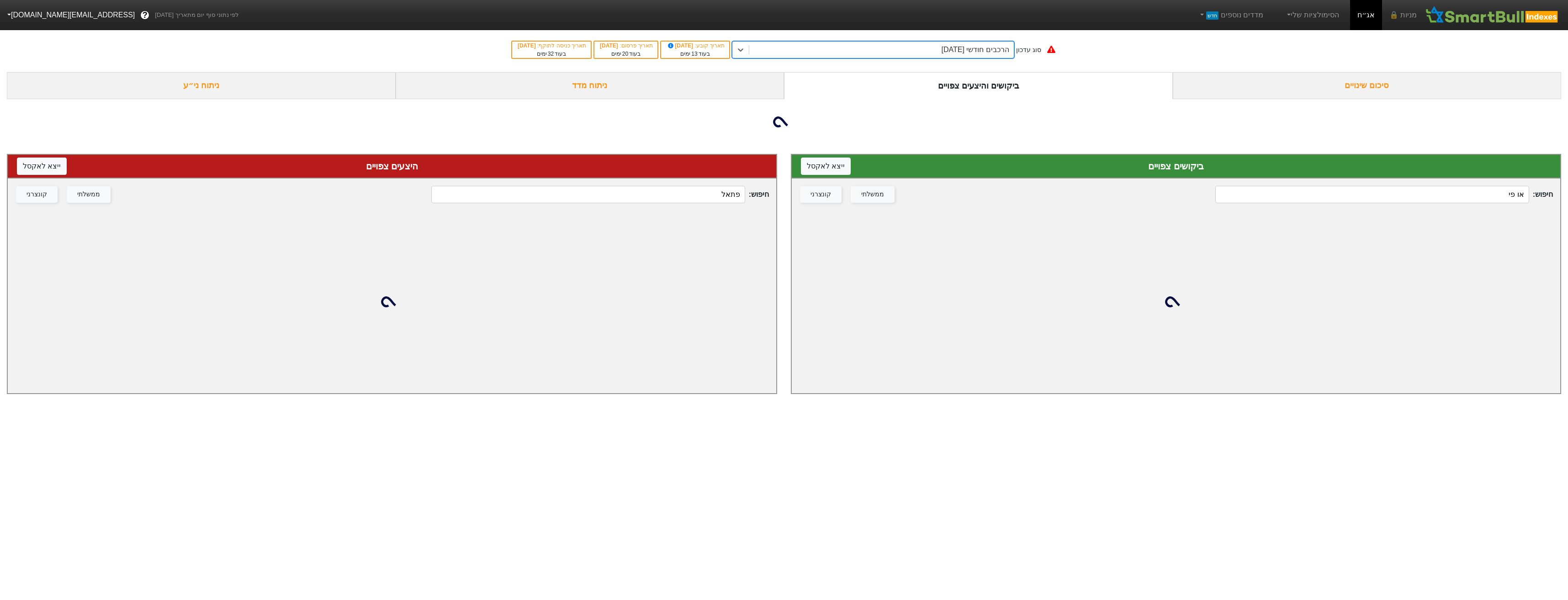
click at [965, 91] on div "ביקושים והיצעים צפויים" at bounding box center [978, 86] width 389 height 27
click at [958, 53] on div "הרכבים חודשי [DATE]" at bounding box center [975, 50] width 68 height 11
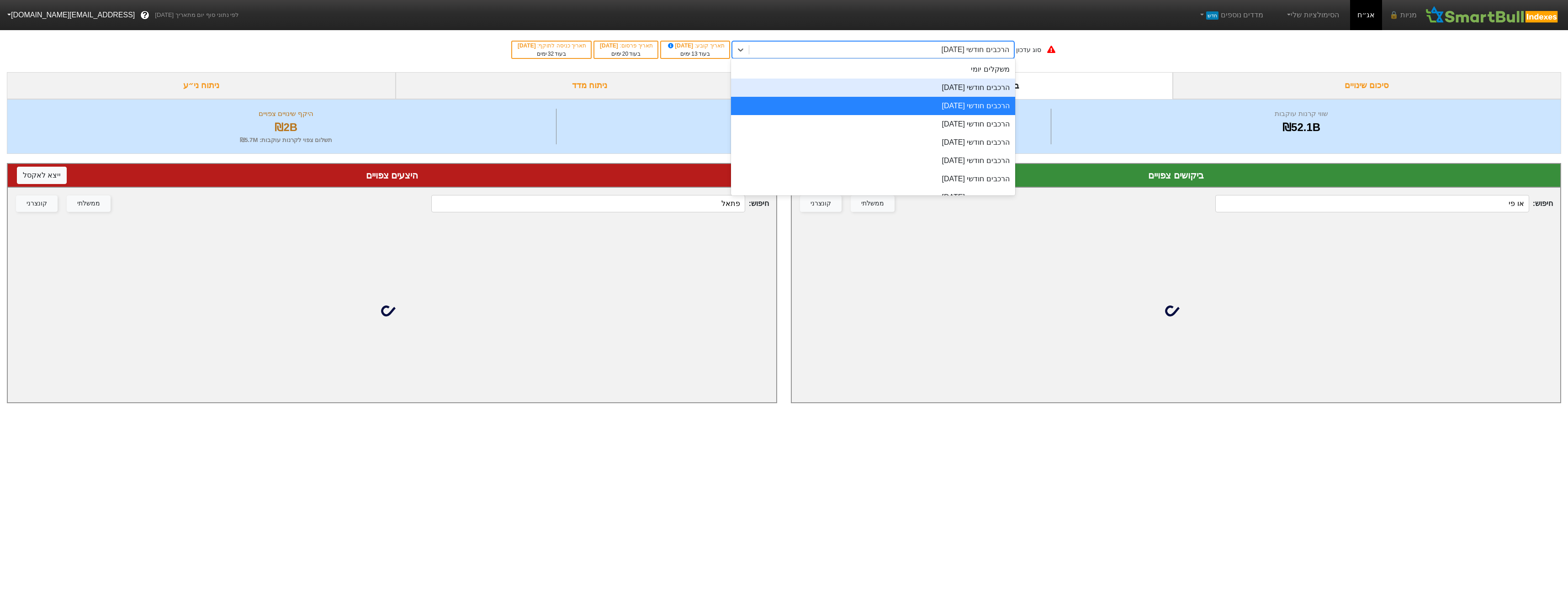
click at [960, 88] on div "הרכבים חודשי [DATE]" at bounding box center [872, 88] width 284 height 18
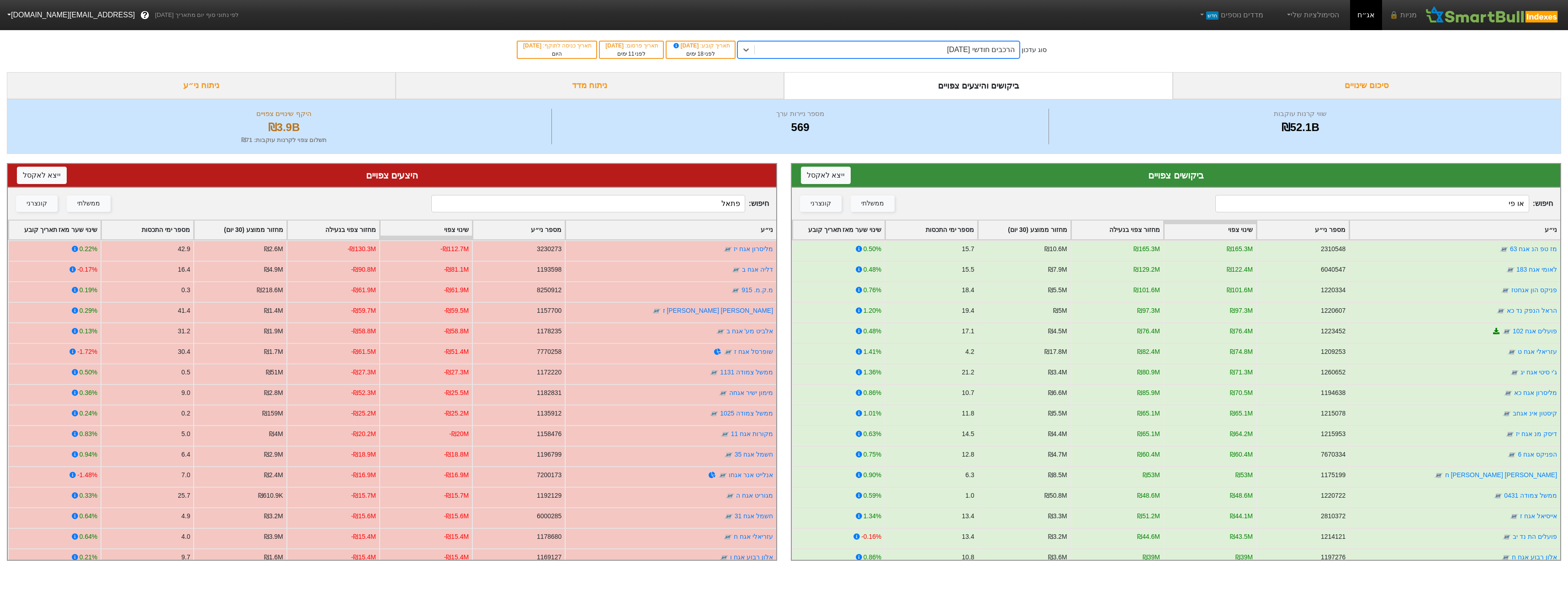
click at [671, 207] on input "פתאל" at bounding box center [587, 203] width 313 height 17
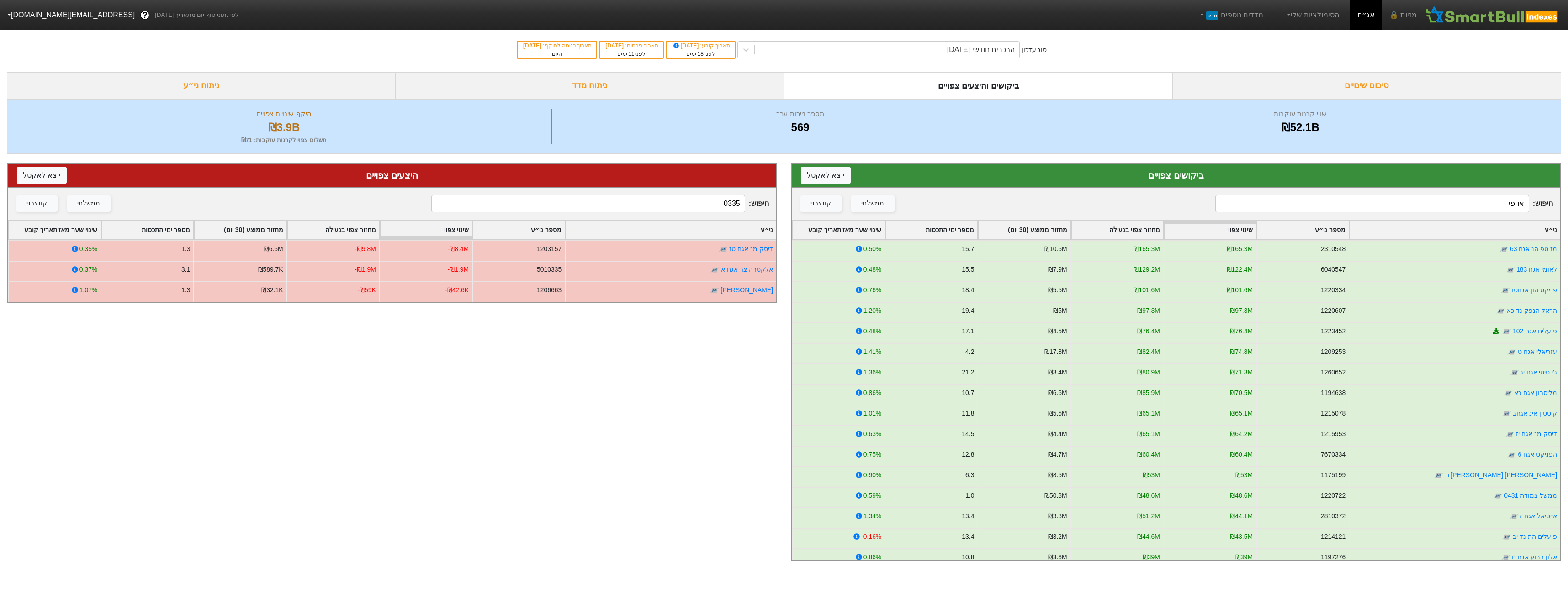
type input "0335"
click at [1412, 203] on input "או פי" at bounding box center [1371, 203] width 313 height 17
click at [1485, 200] on input "או פי" at bounding box center [1371, 203] width 313 height 17
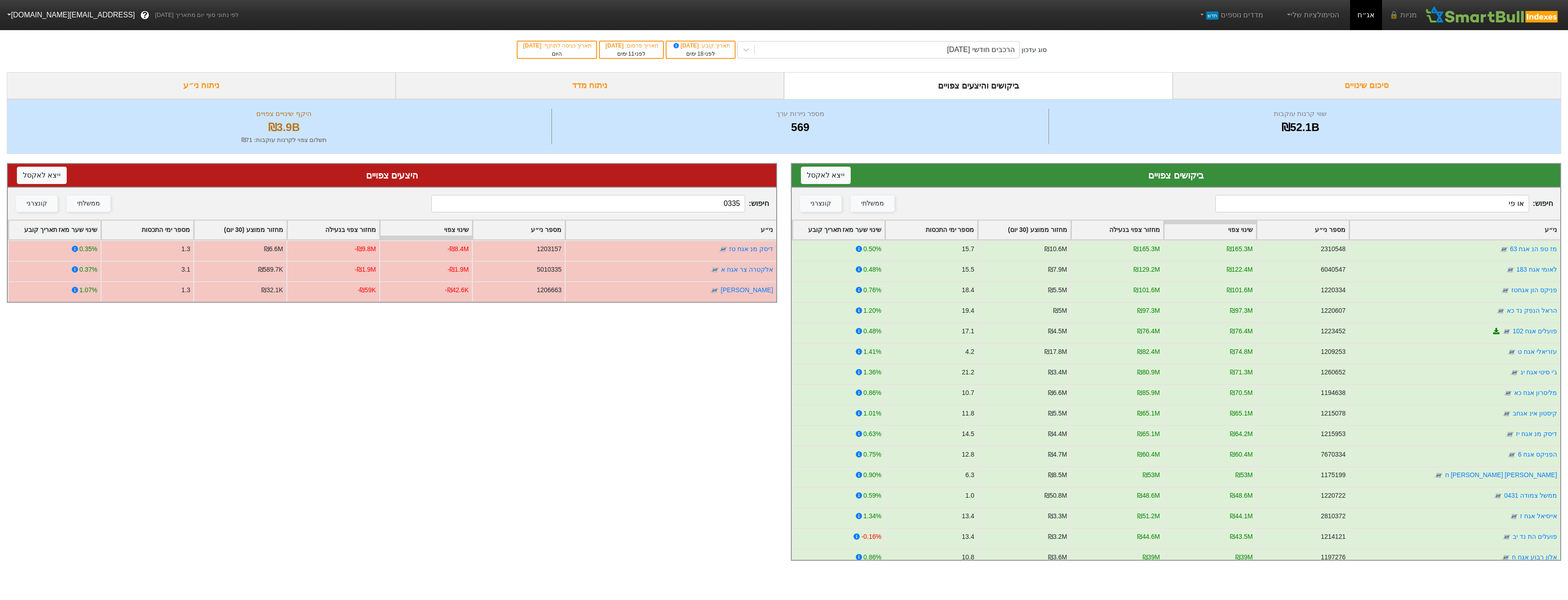
click at [1486, 203] on input "או פי" at bounding box center [1371, 203] width 313 height 17
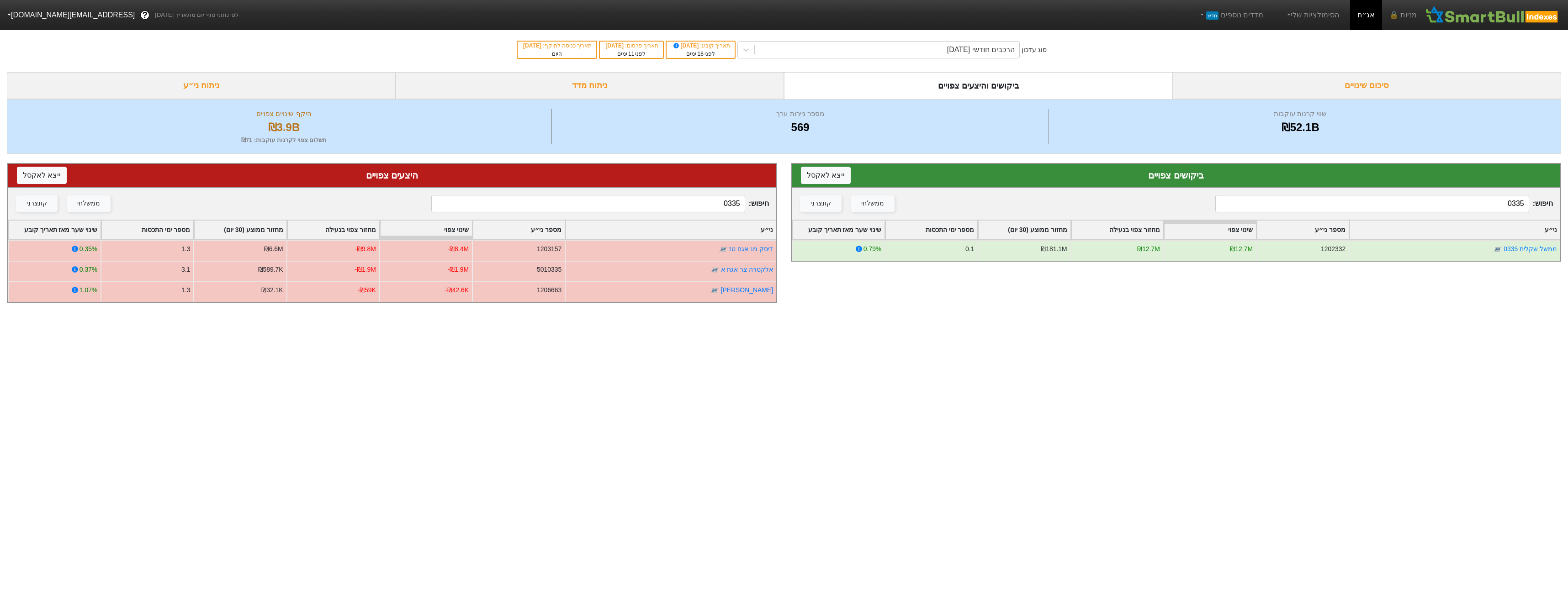
type input "0335"
click at [943, 58] on div "הרכבים חודשי [DATE]" at bounding box center [878, 50] width 282 height 17
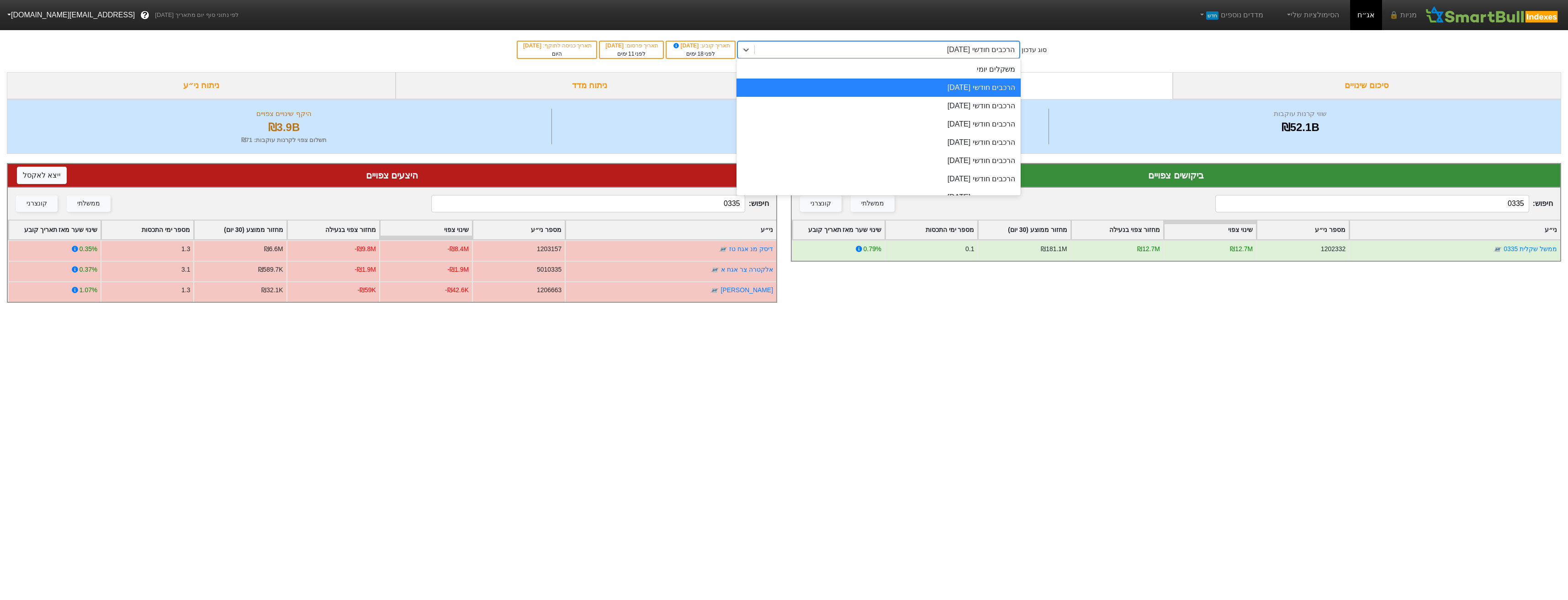
click at [941, 83] on div "הרכבים חודשי [DATE]" at bounding box center [878, 88] width 284 height 18
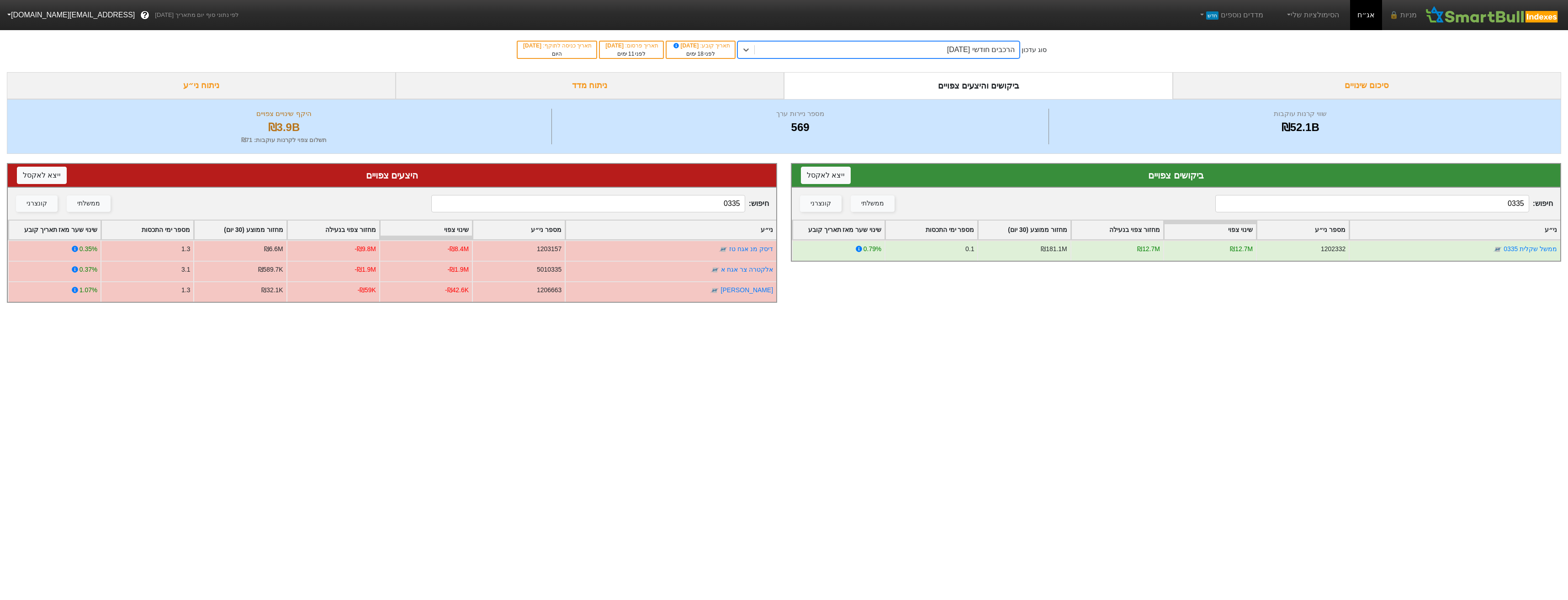
click at [695, 199] on input "0335" at bounding box center [587, 203] width 313 height 17
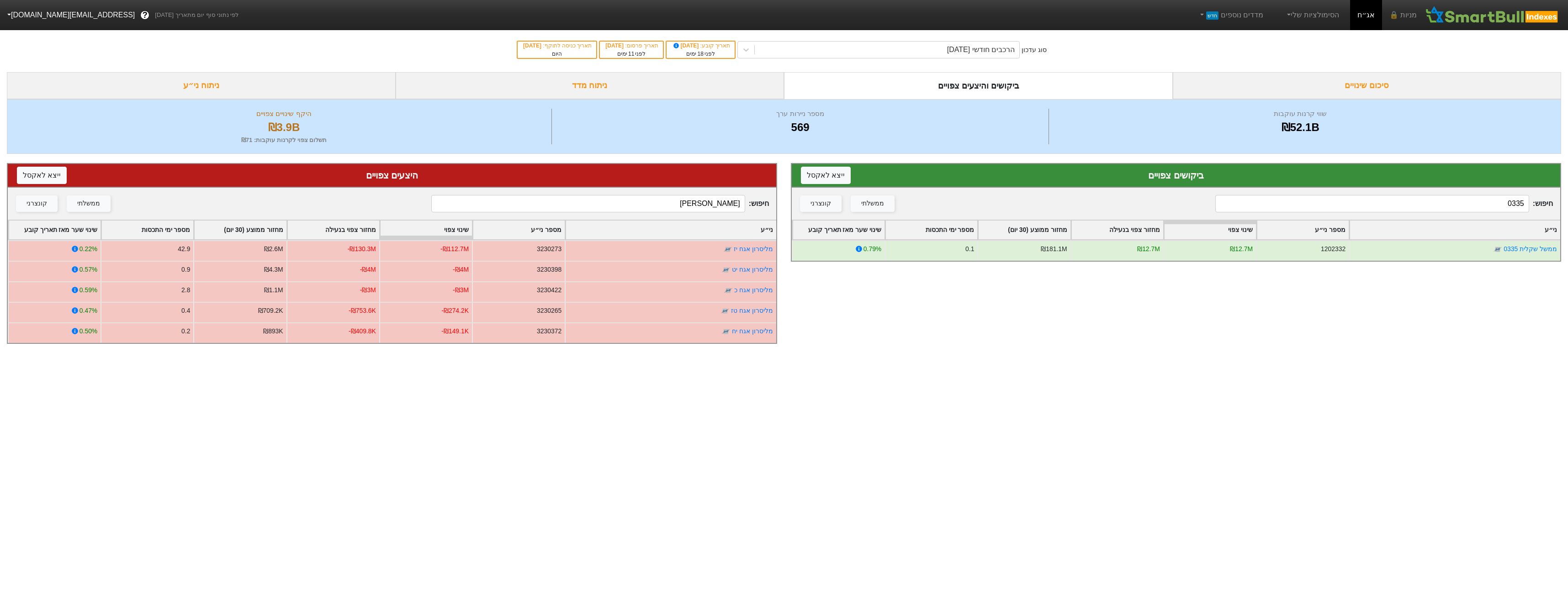
type input "[PERSON_NAME]"
click at [1469, 202] on input "0335" at bounding box center [1371, 203] width 313 height 17
click at [1469, 204] on input "0335" at bounding box center [1371, 203] width 313 height 17
click at [1236, 202] on input "מליסר" at bounding box center [1371, 203] width 313 height 17
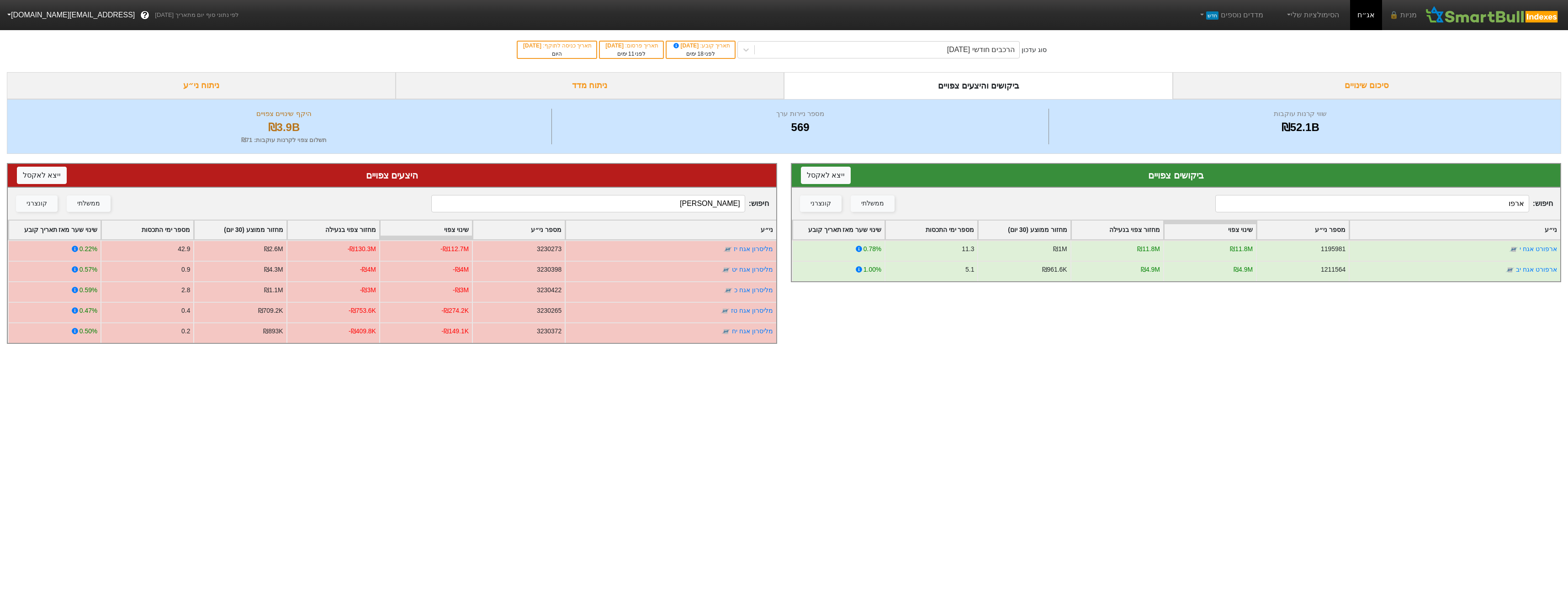
type input "ארפו"
click at [637, 195] on div "חיפוש : [PERSON_NAME] ממשלתי קונצרני" at bounding box center [392, 203] width 769 height 32
click at [652, 205] on input "[PERSON_NAME]" at bounding box center [587, 203] width 313 height 17
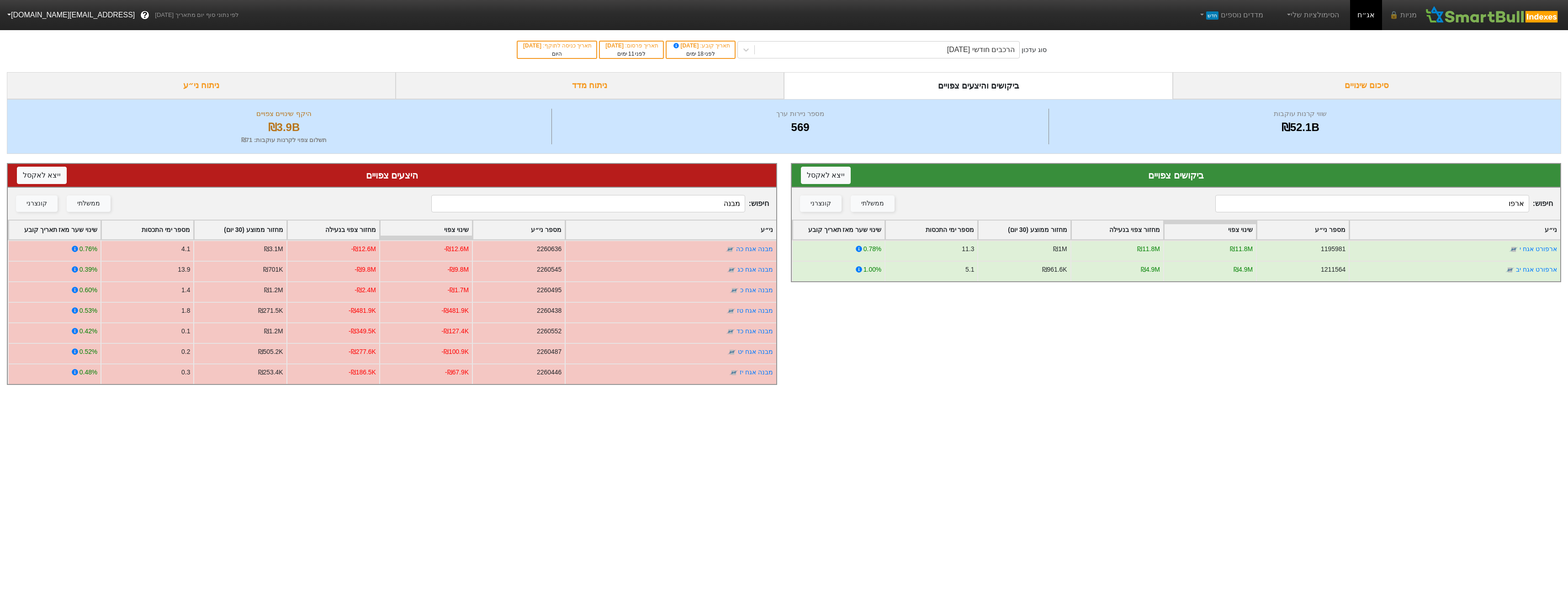
type input "מבנה"
click at [1400, 207] on input "ארפו" at bounding box center [1371, 203] width 313 height 17
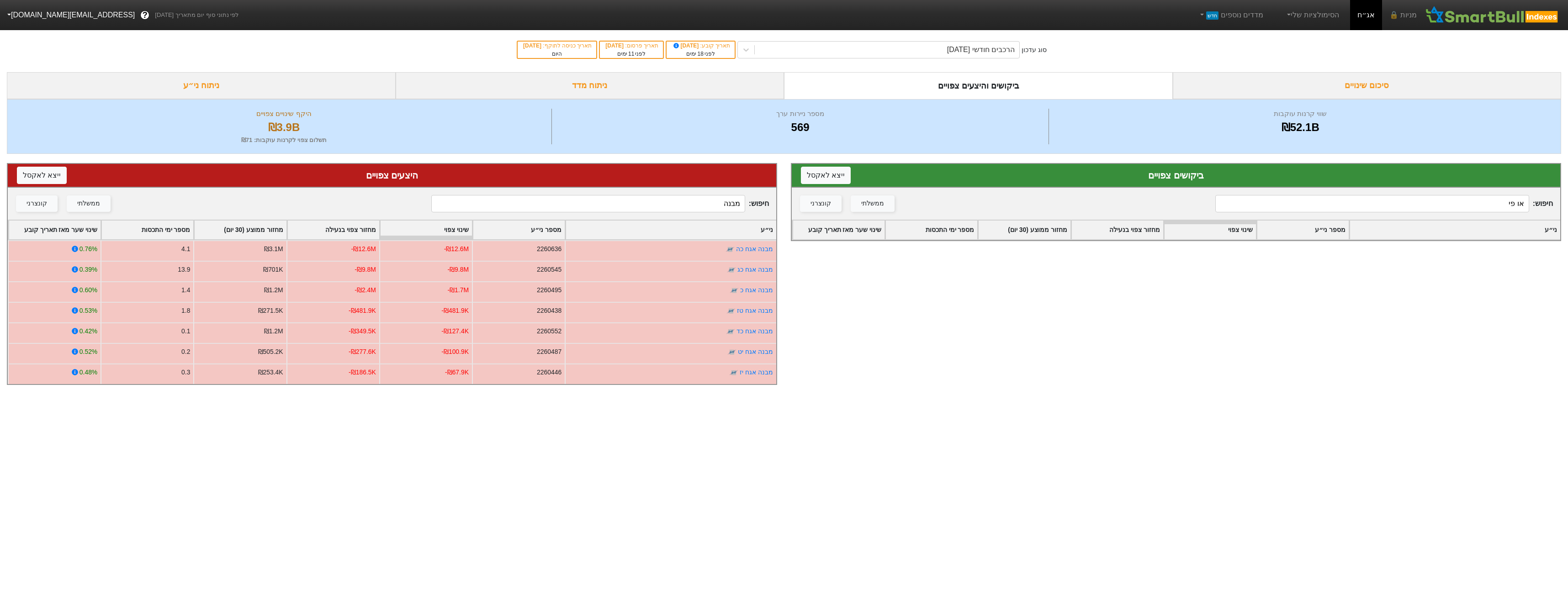
type input "או פי"
click at [716, 217] on div "חיפוש : מבנה ממשלתי קונצרני" at bounding box center [392, 203] width 769 height 32
click at [714, 204] on input "מבנה" at bounding box center [587, 203] width 313 height 17
drag, startPoint x: 714, startPoint y: 204, endPoint x: 738, endPoint y: 194, distance: 26.0
click at [714, 204] on input "מבנה" at bounding box center [587, 203] width 313 height 17
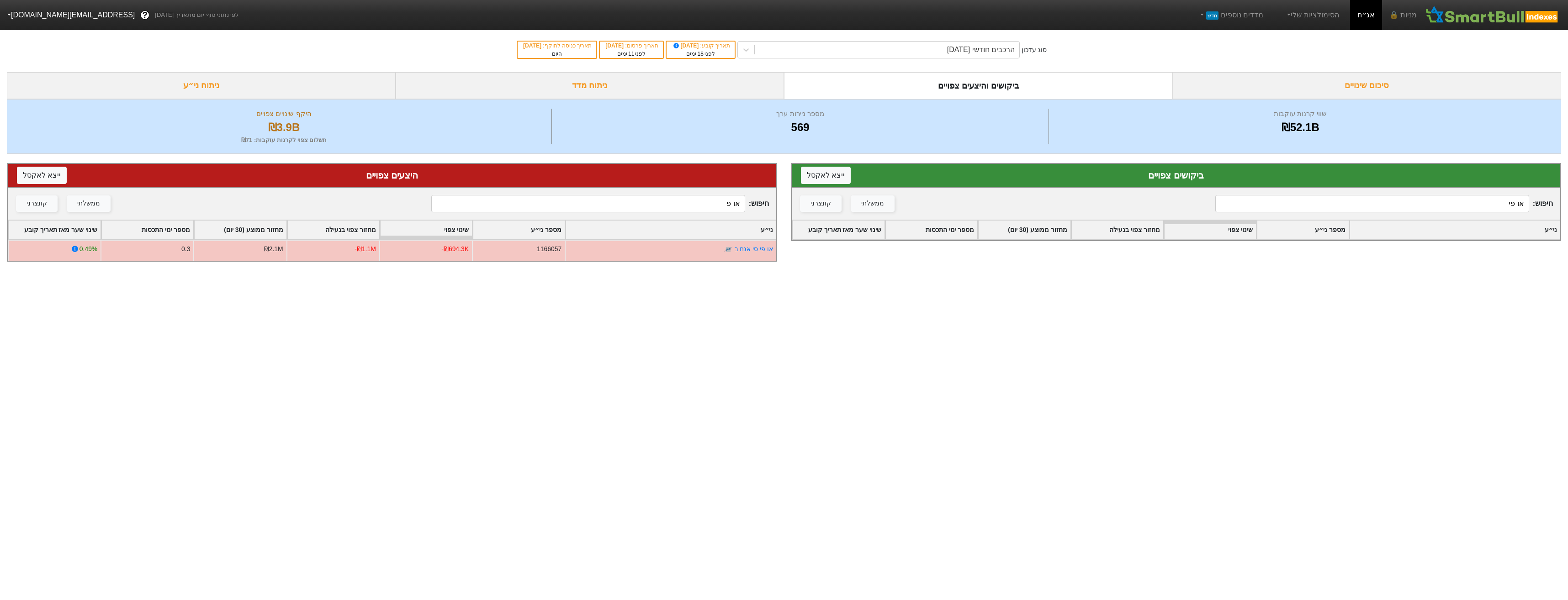
click at [634, 211] on input "או פ" at bounding box center [587, 203] width 313 height 17
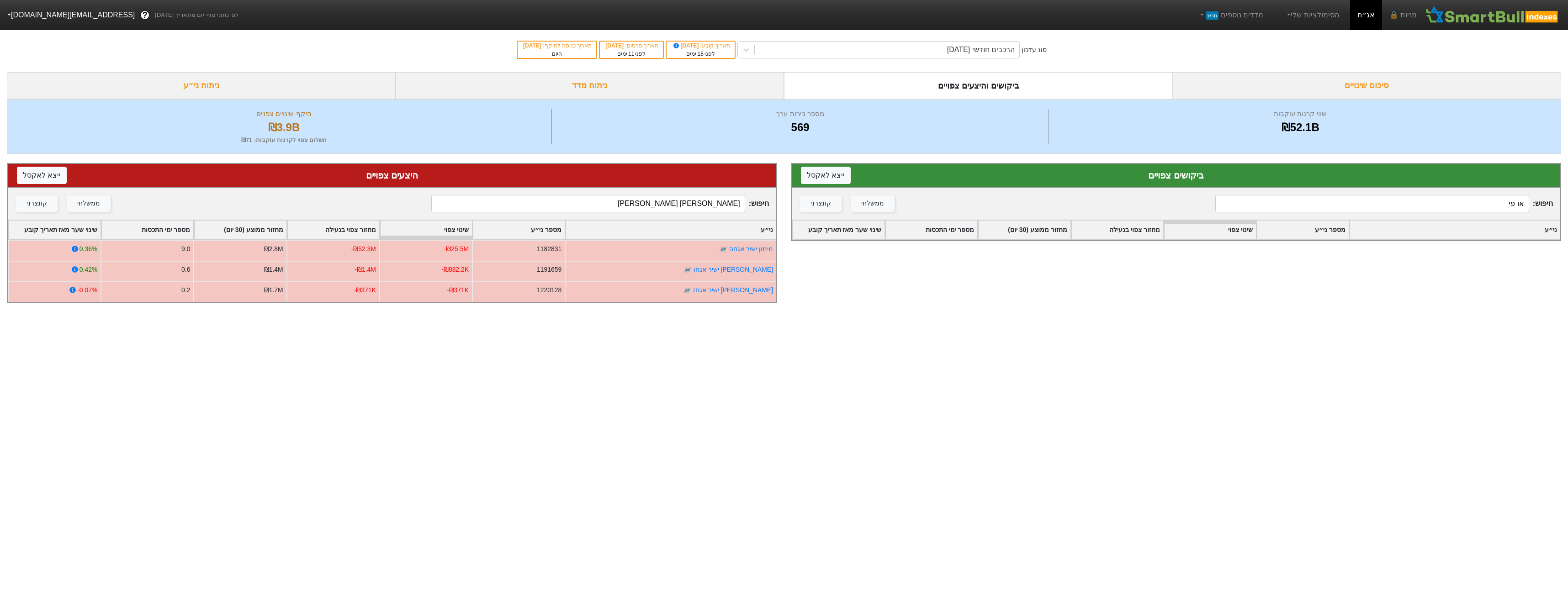
click at [694, 209] on input "[PERSON_NAME] [PERSON_NAME]" at bounding box center [587, 203] width 313 height 17
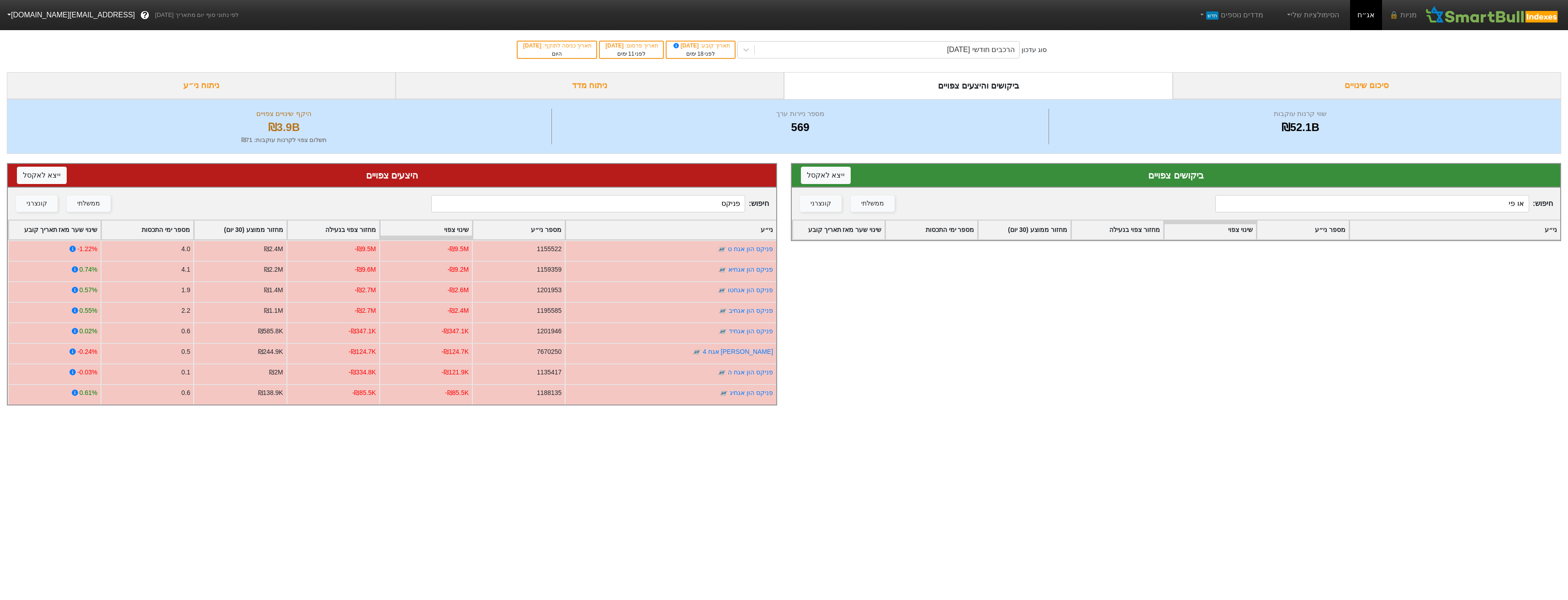
type input "פניקס"
click at [1416, 204] on input "או פי" at bounding box center [1371, 203] width 313 height 17
type input "א"
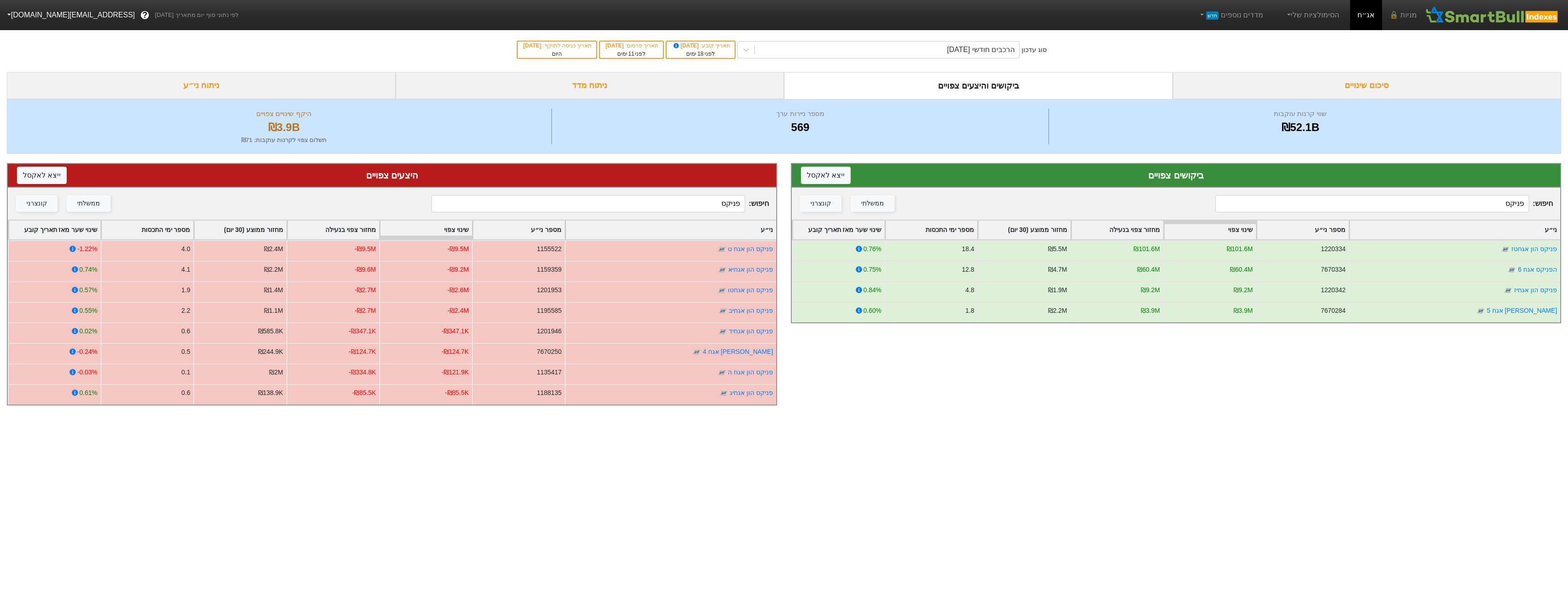
type input "פניקס"
